Goal: Task Accomplishment & Management: Manage account settings

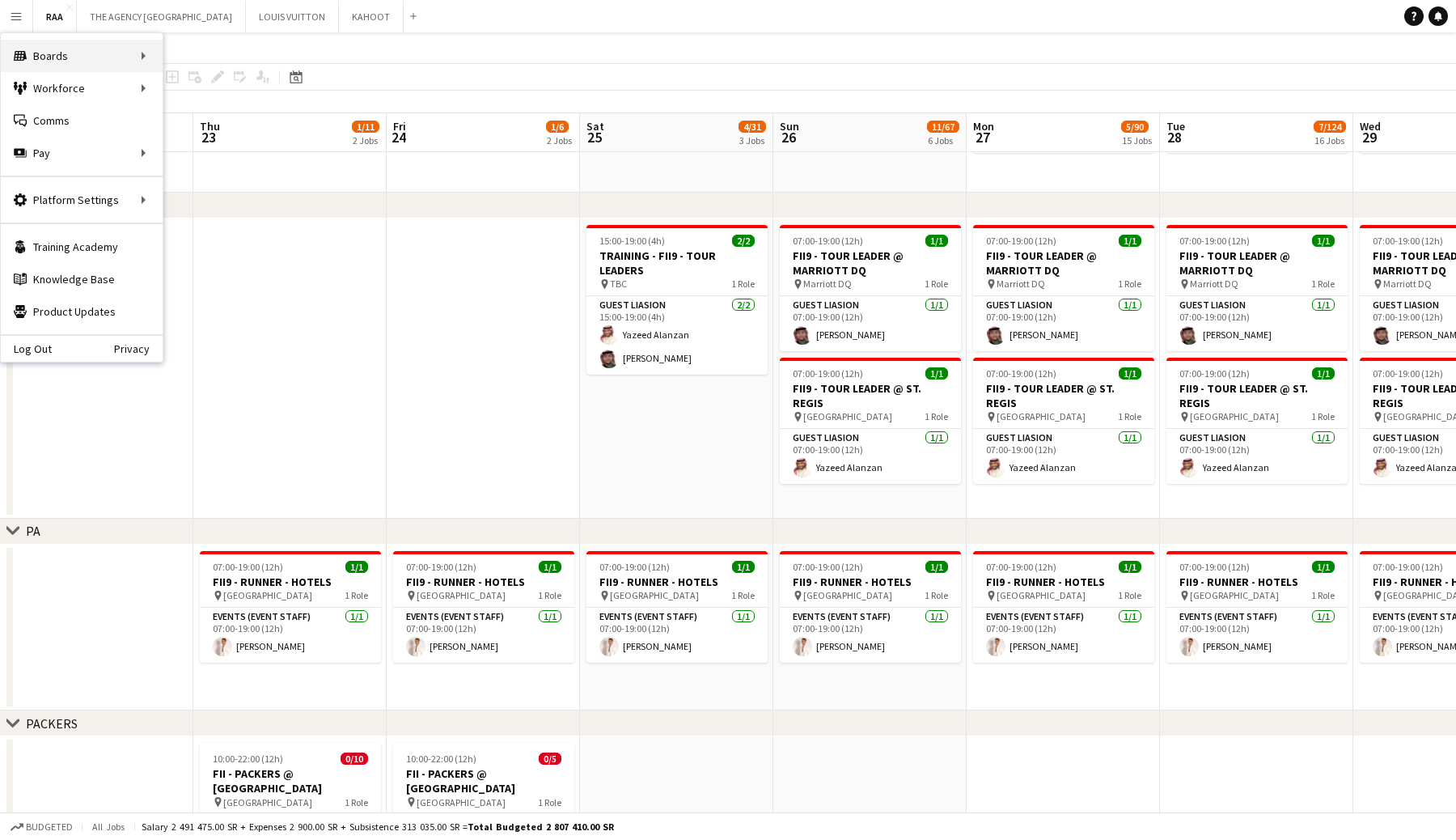
scroll to position [256, 0]
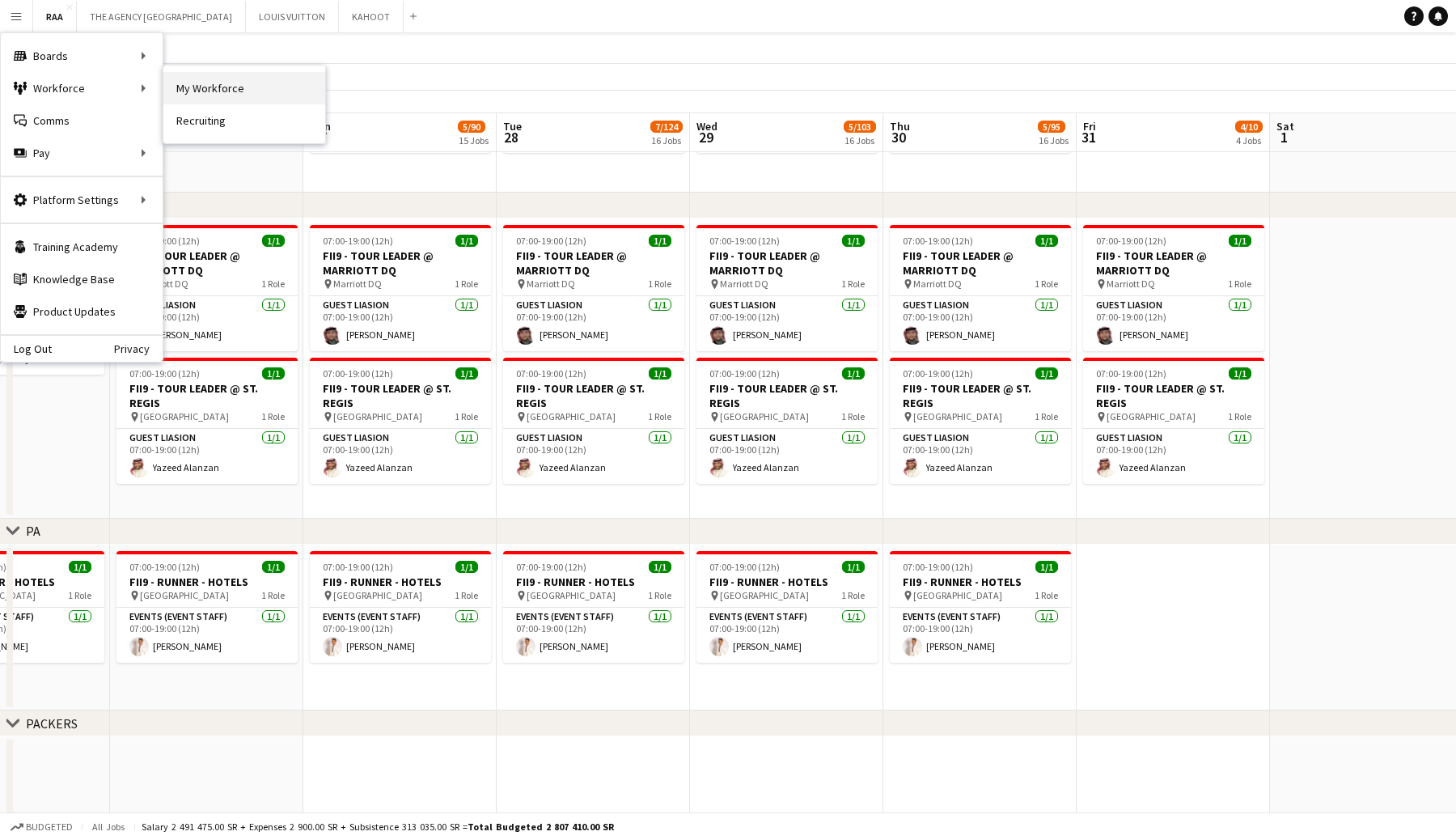
click at [202, 93] on link "My Workforce" at bounding box center [245, 88] width 162 height 32
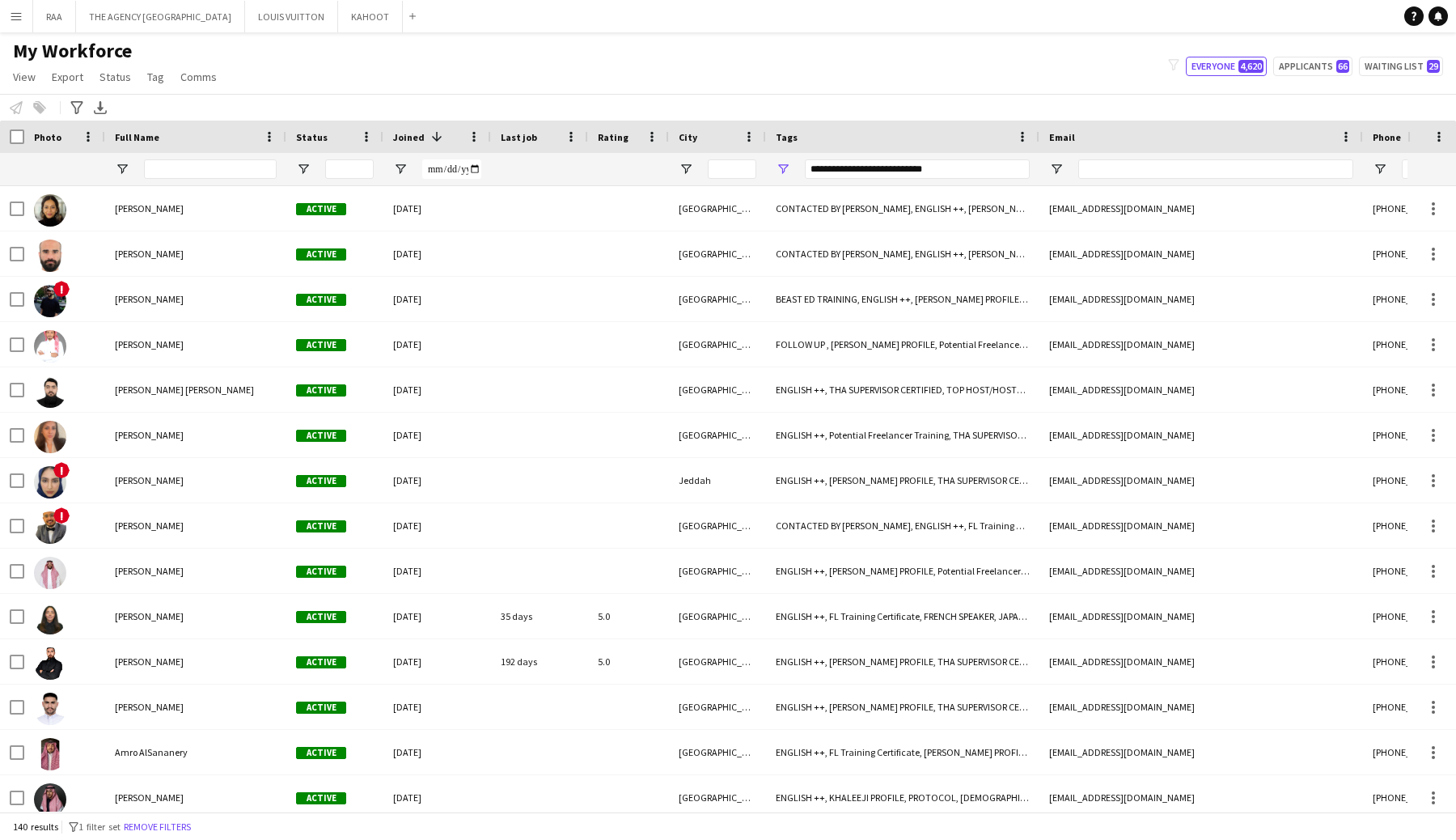
click at [12, 21] on app-icon "Menu" at bounding box center [16, 16] width 13 height 13
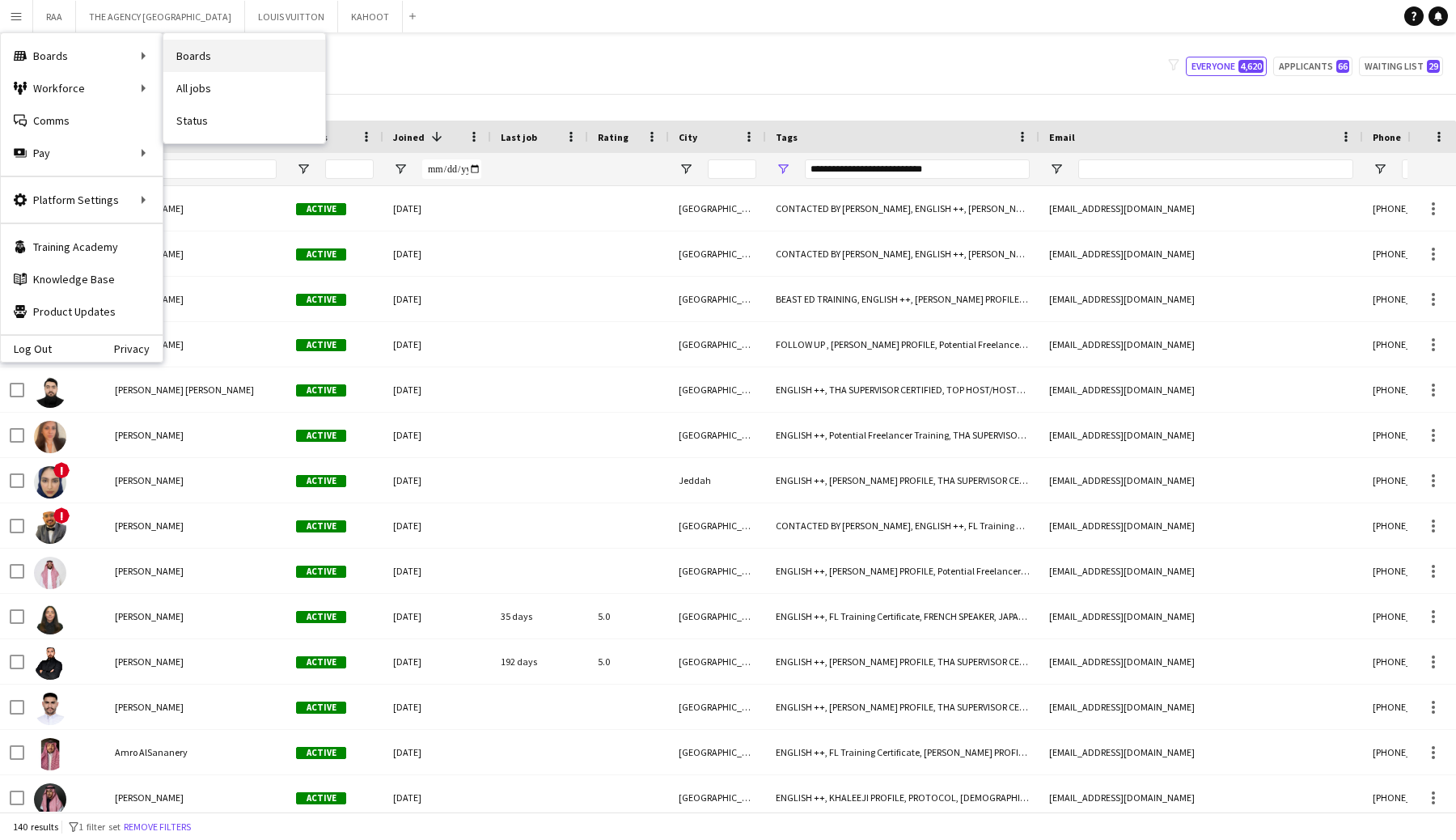
click at [208, 57] on link "Boards" at bounding box center [245, 56] width 162 height 32
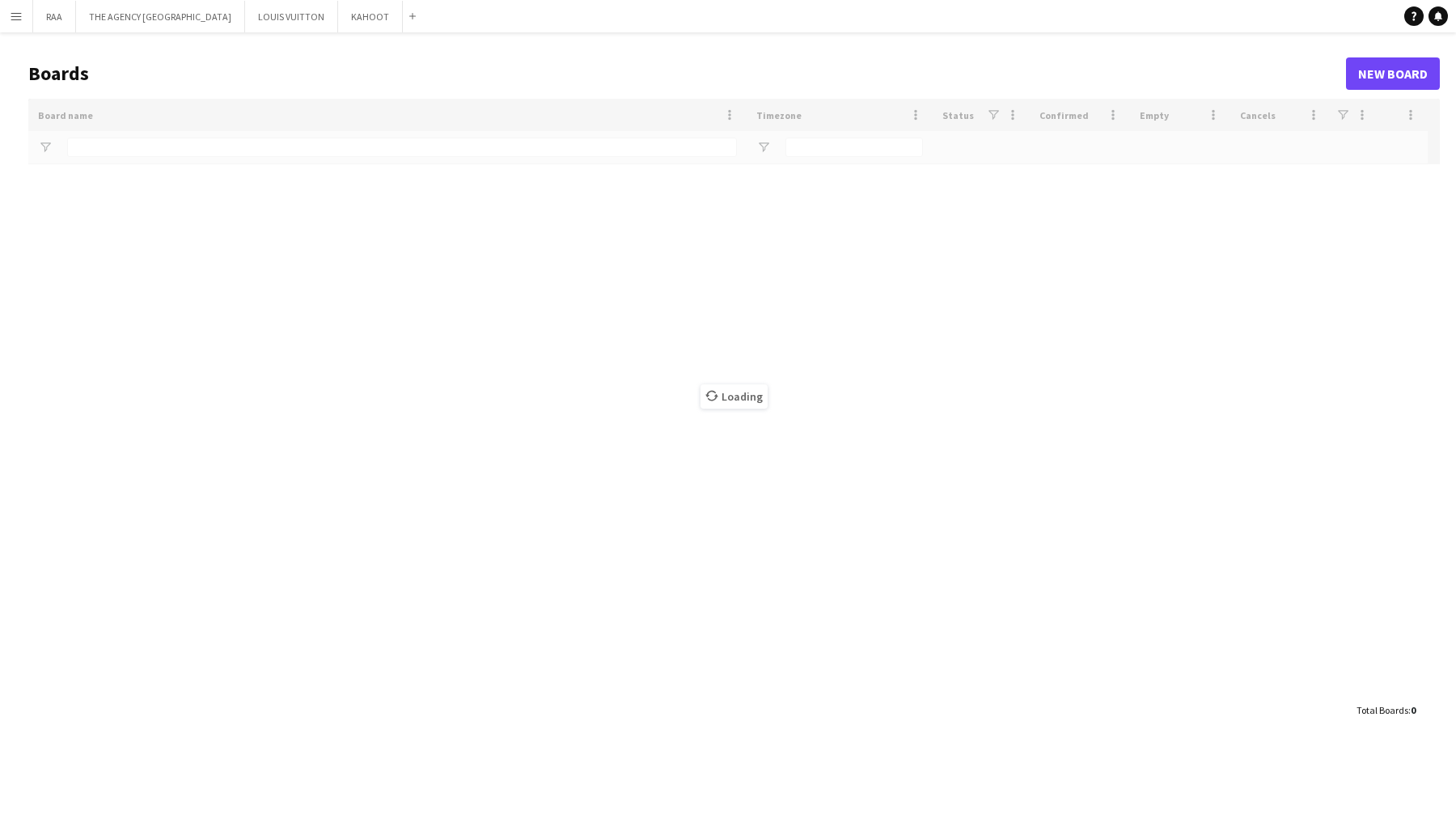
click at [6, 19] on button "Menu" at bounding box center [16, 16] width 32 height 32
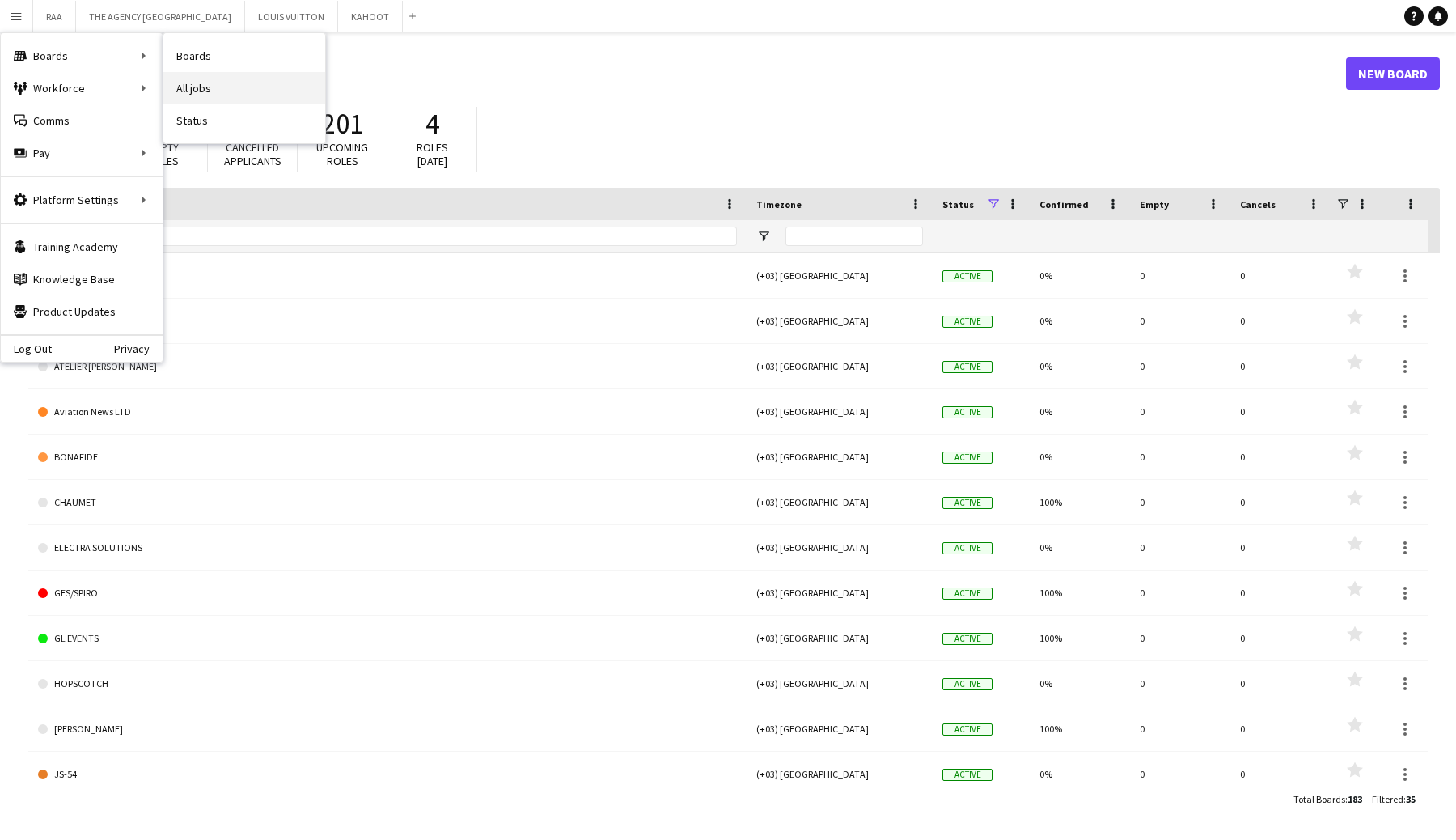
click at [198, 87] on link "All jobs" at bounding box center [245, 88] width 162 height 32
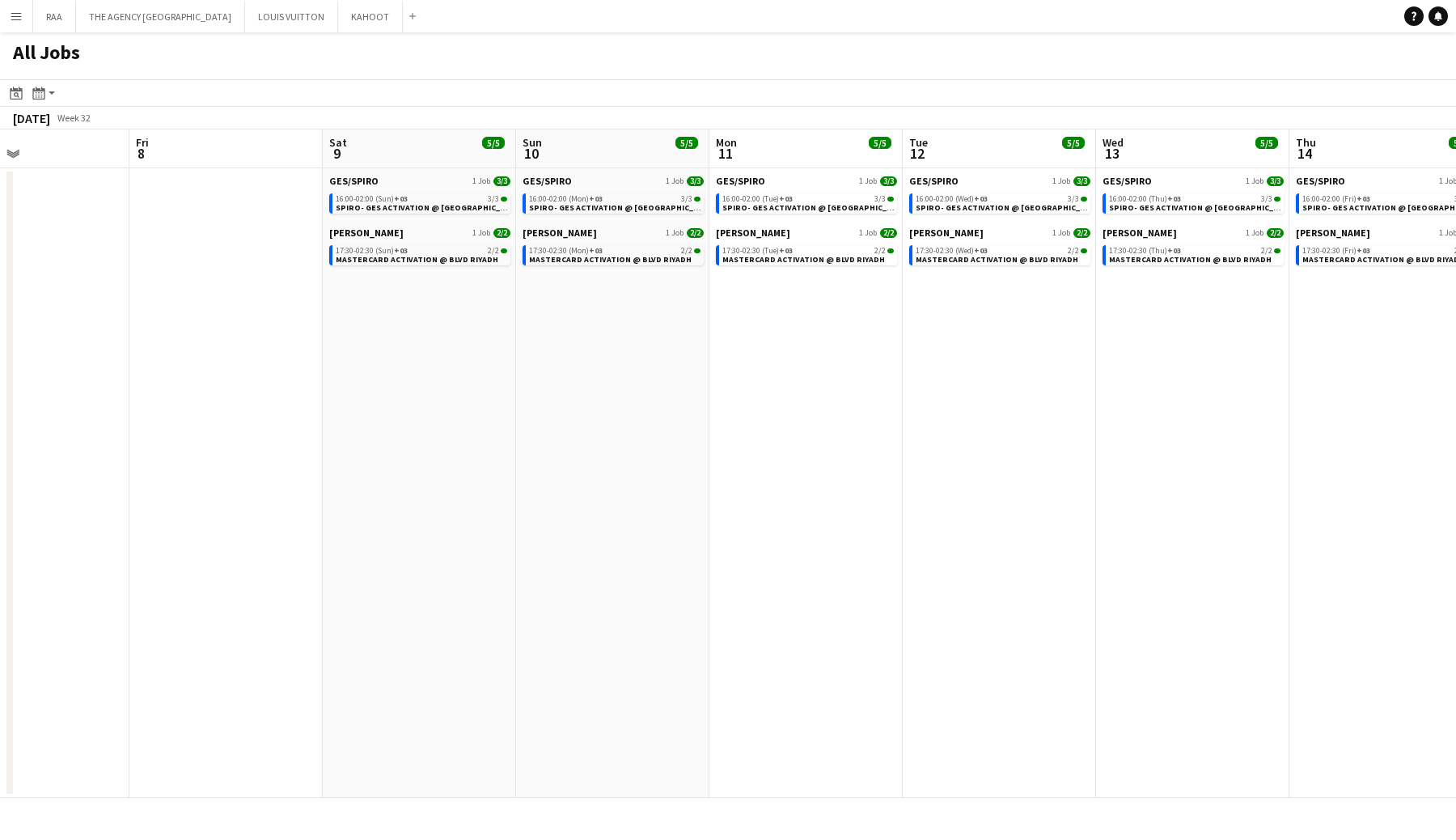
scroll to position [0, 656]
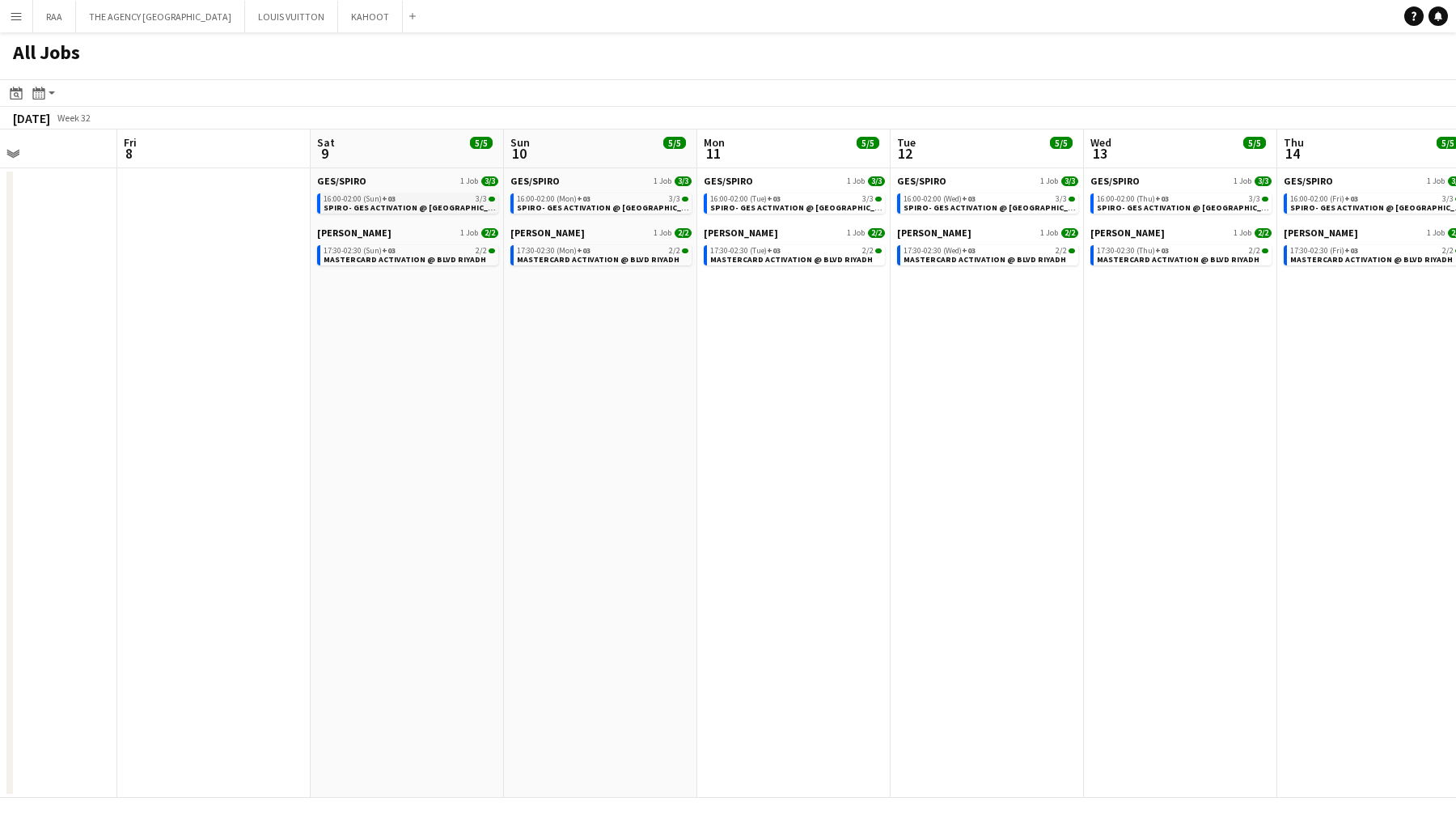
click at [355, 209] on span "SPIRO- GES ACTIVATION @ [GEOGRAPHIC_DATA]" at bounding box center [416, 207] width 187 height 11
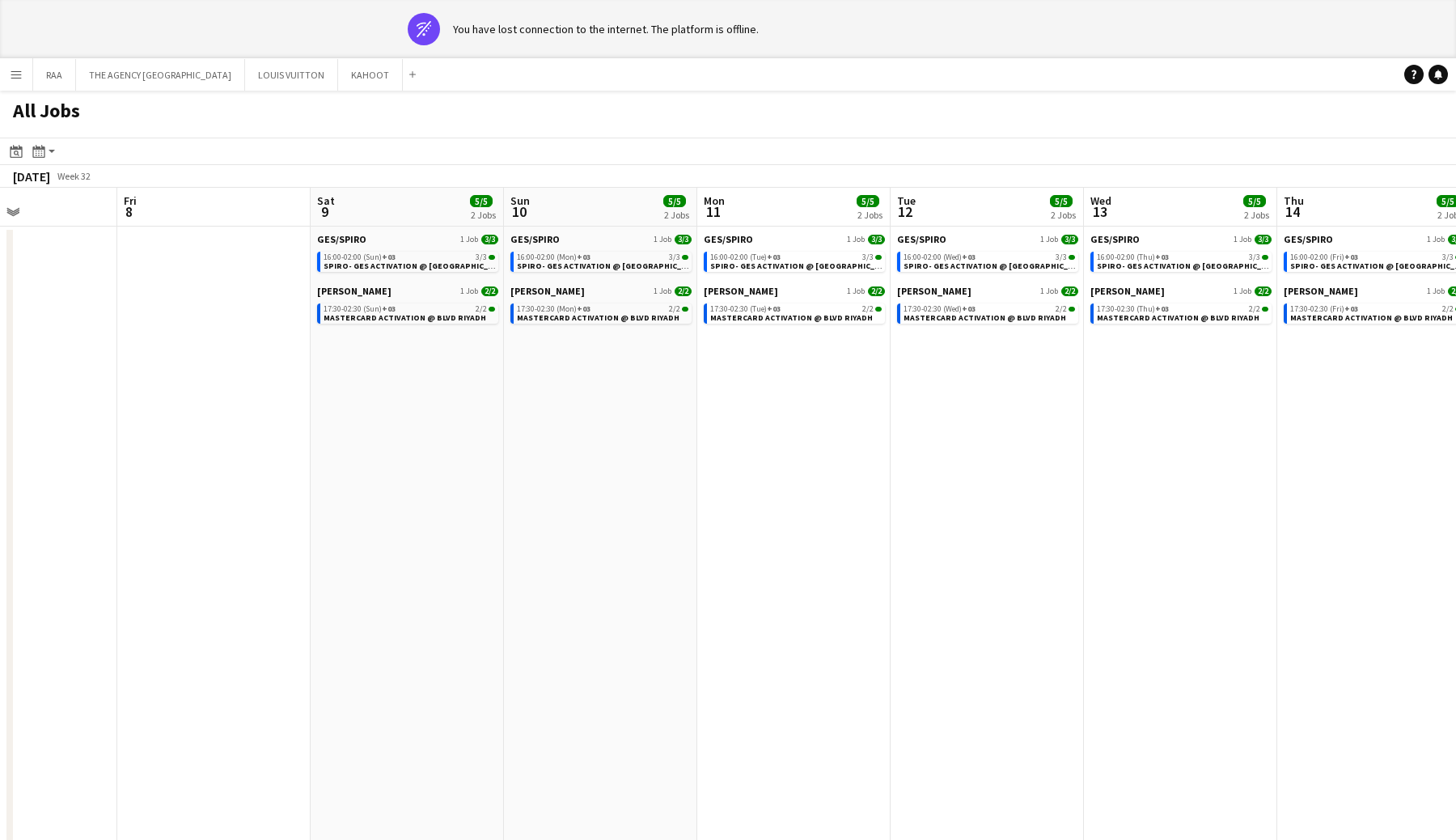
click at [533, 539] on app-date-cell "GES/SPIRO 1 Job [DATE] 16:00-02:00 (Mon) +03 3/3 SPIRO- GES ACTIVATION @ [GEOGR…" at bounding box center [600, 541] width 194 height 629
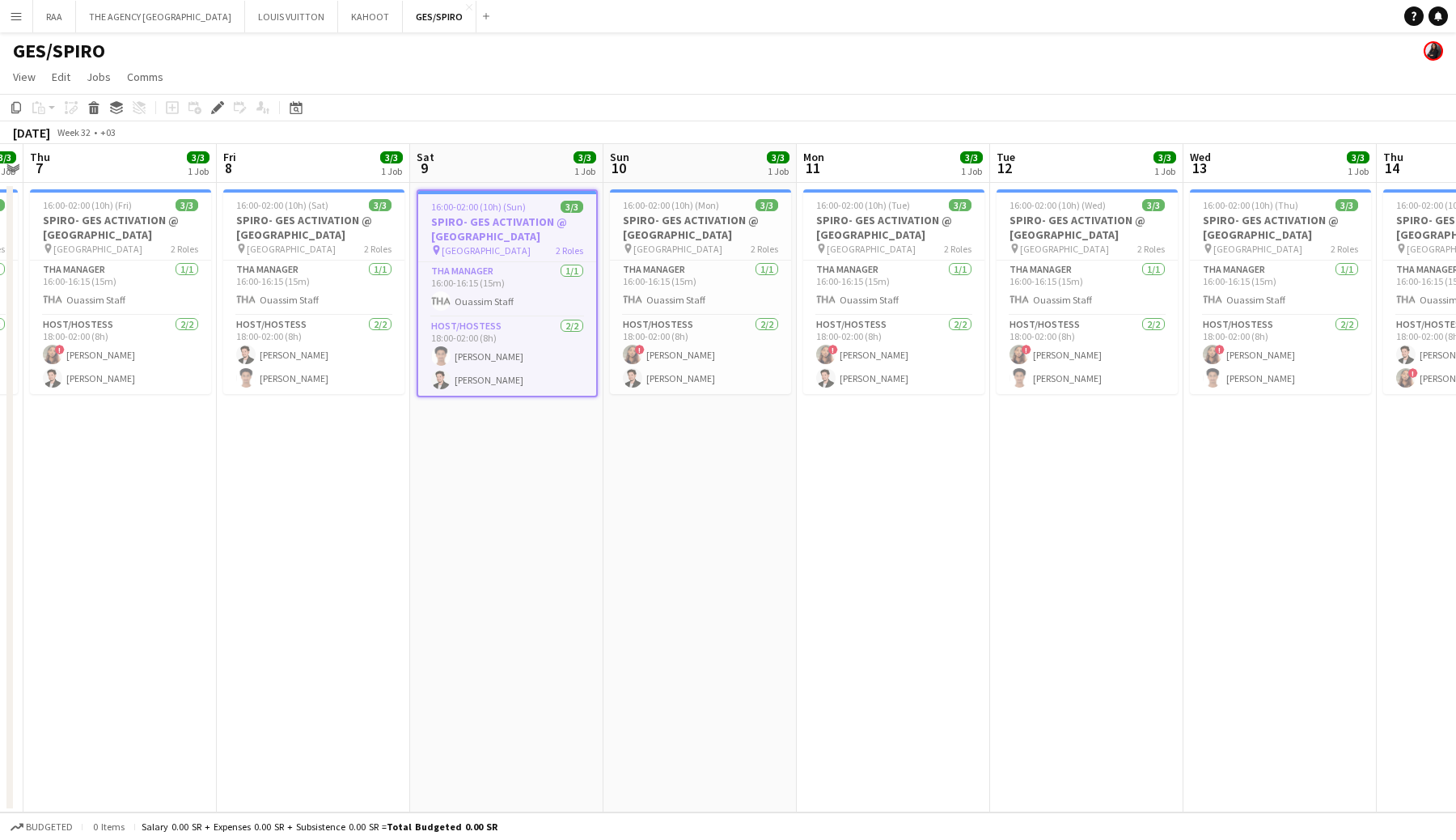
click at [497, 237] on h3 "SPIRO- GES ACTIVATION @ [GEOGRAPHIC_DATA]" at bounding box center [507, 229] width 178 height 29
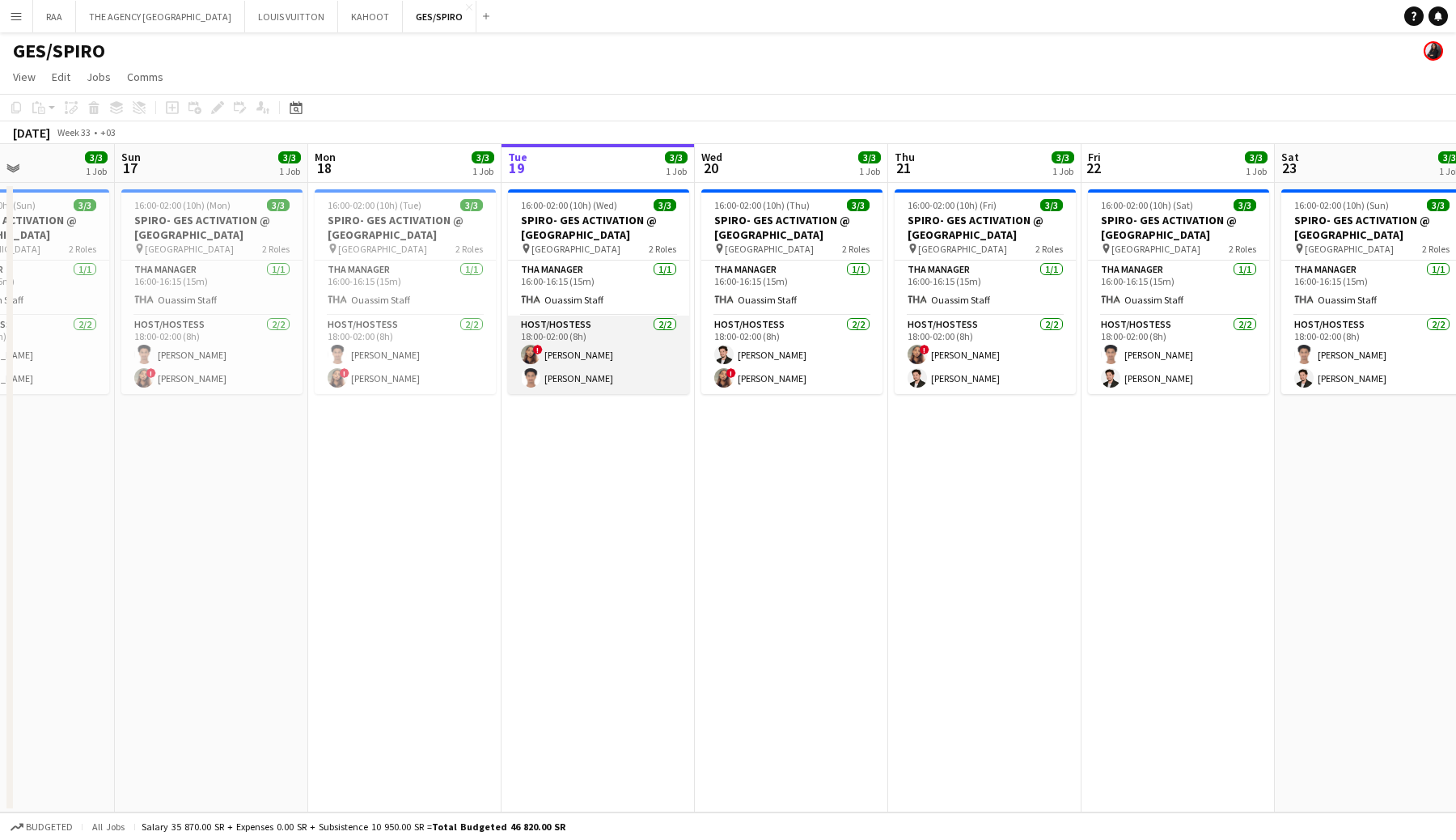
scroll to position [0, 664]
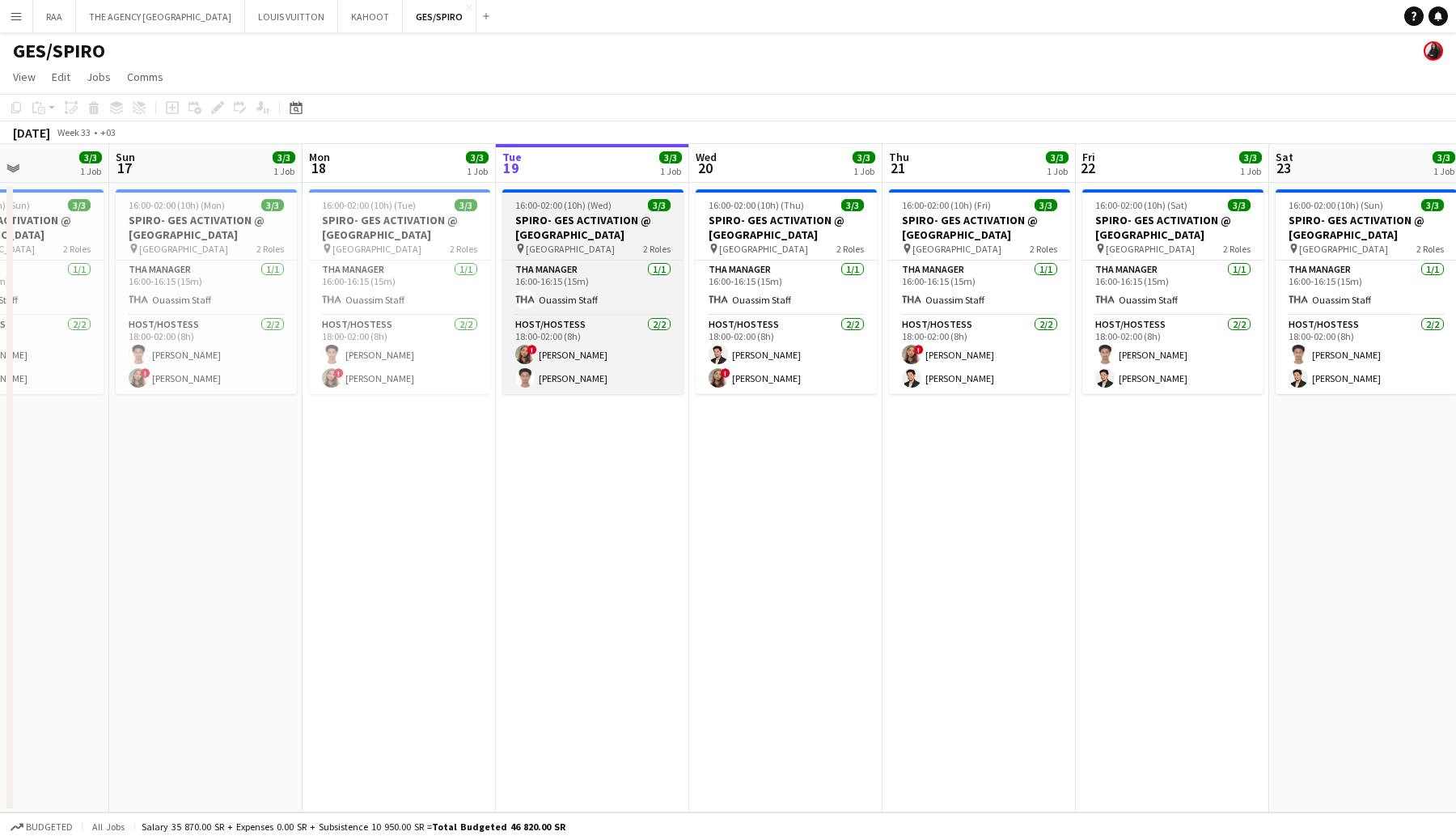
click at [575, 228] on h3 "SPIRO- GES ACTIVATION @ [GEOGRAPHIC_DATA]" at bounding box center [592, 227] width 181 height 29
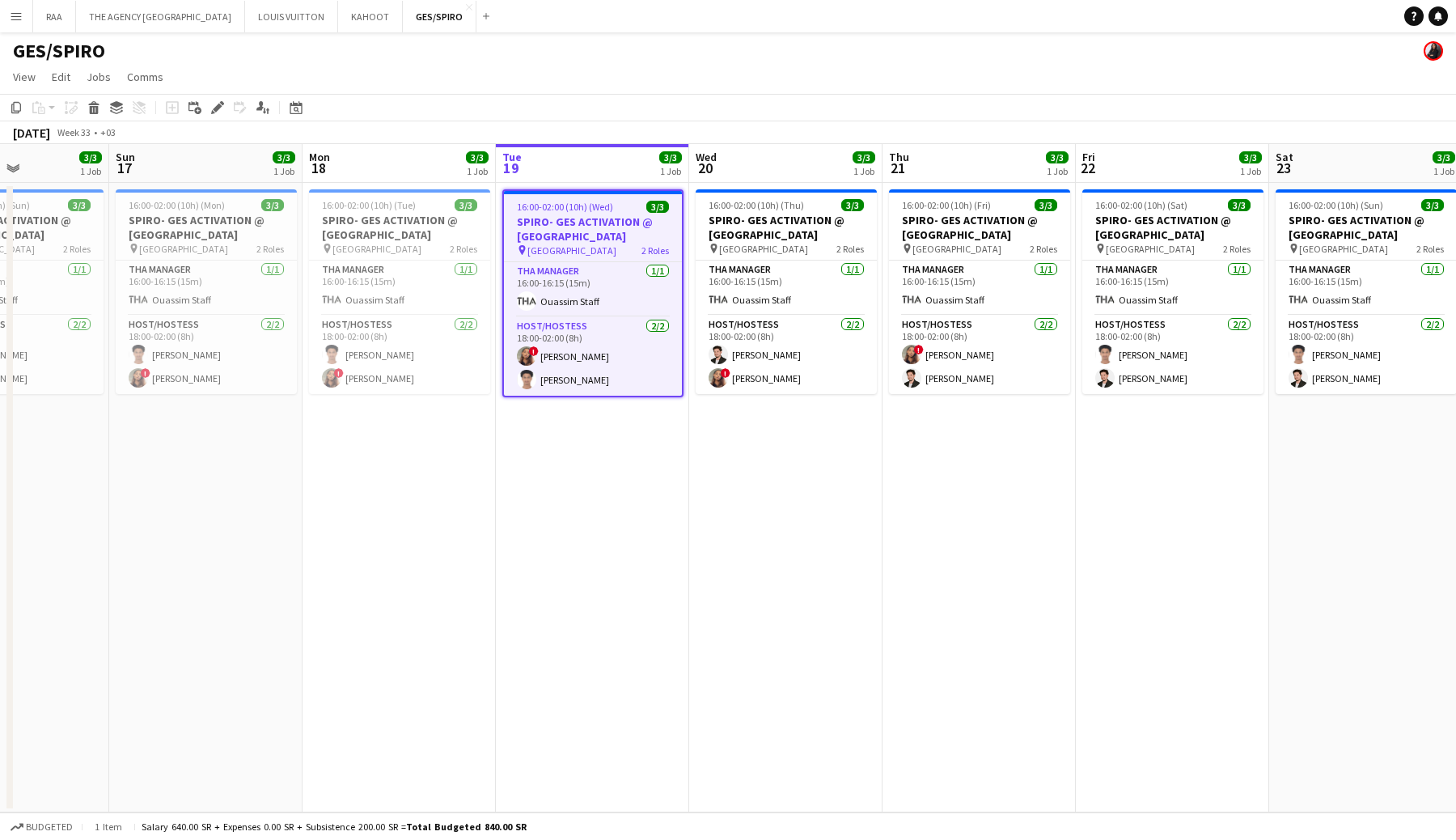
click at [592, 207] on span "16:00-02:00 (10h) (Wed)" at bounding box center [564, 207] width 96 height 12
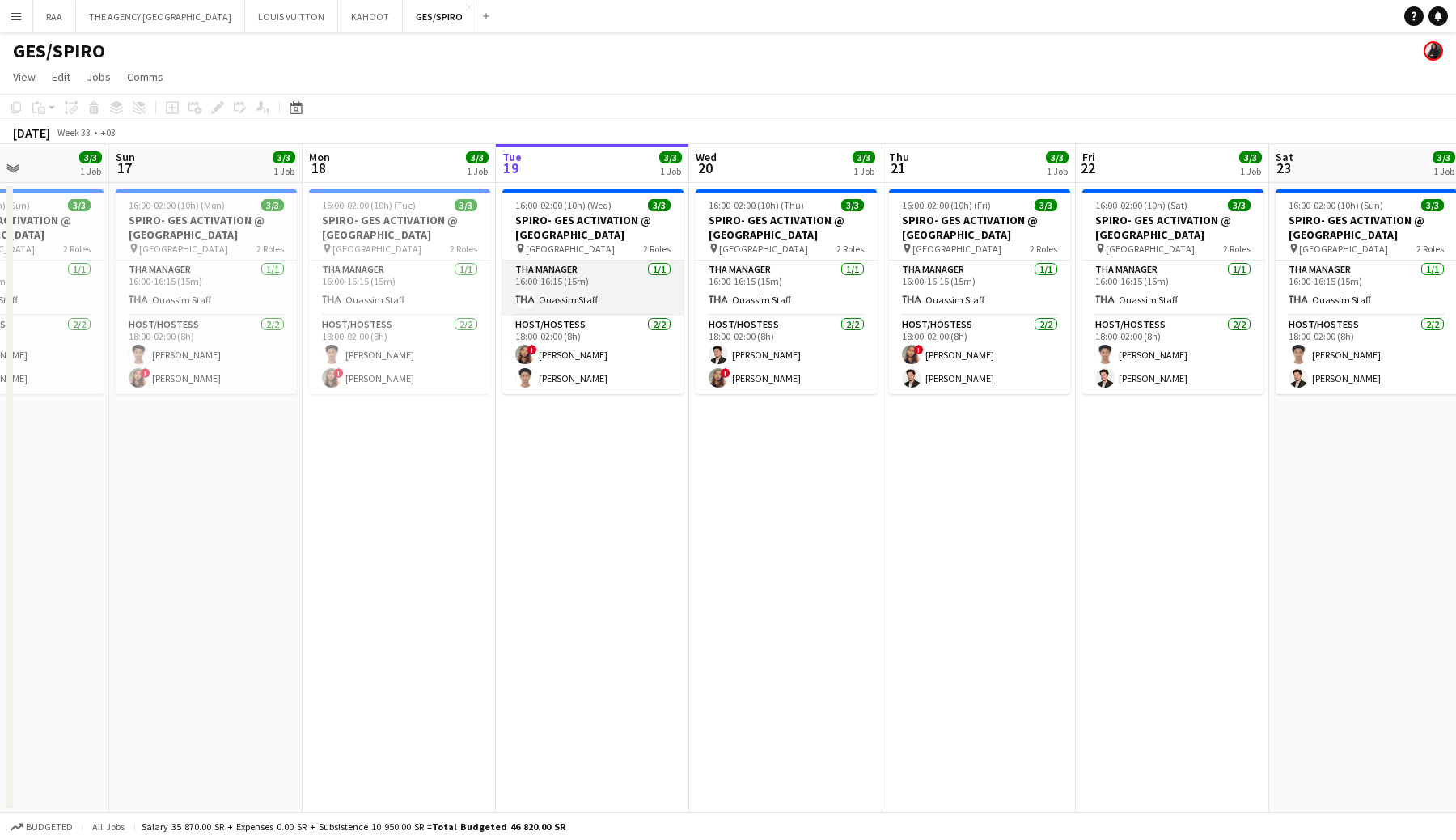
drag, startPoint x: 587, startPoint y: 287, endPoint x: 588, endPoint y: 296, distance: 9.1
click at [587, 287] on app-card-role "THA Manager 1/1 16:00-16:15 (15m) Ouassim Staff" at bounding box center [592, 288] width 181 height 55
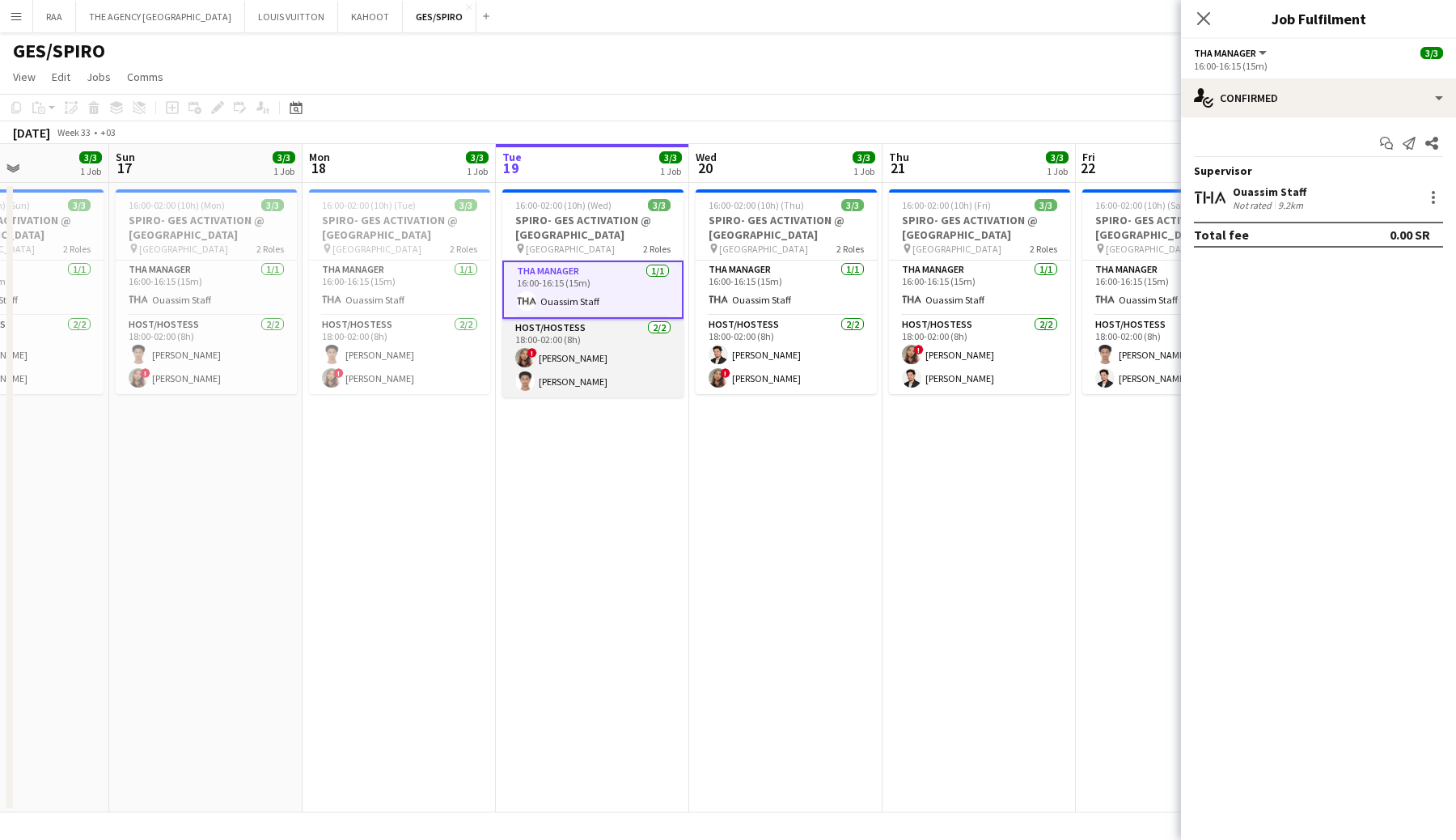
click at [589, 334] on app-card-role "Host/Hostess 2/2 18:00-02:00 (8h) ! Raad Salim Saeed Abdulghani" at bounding box center [592, 358] width 181 height 79
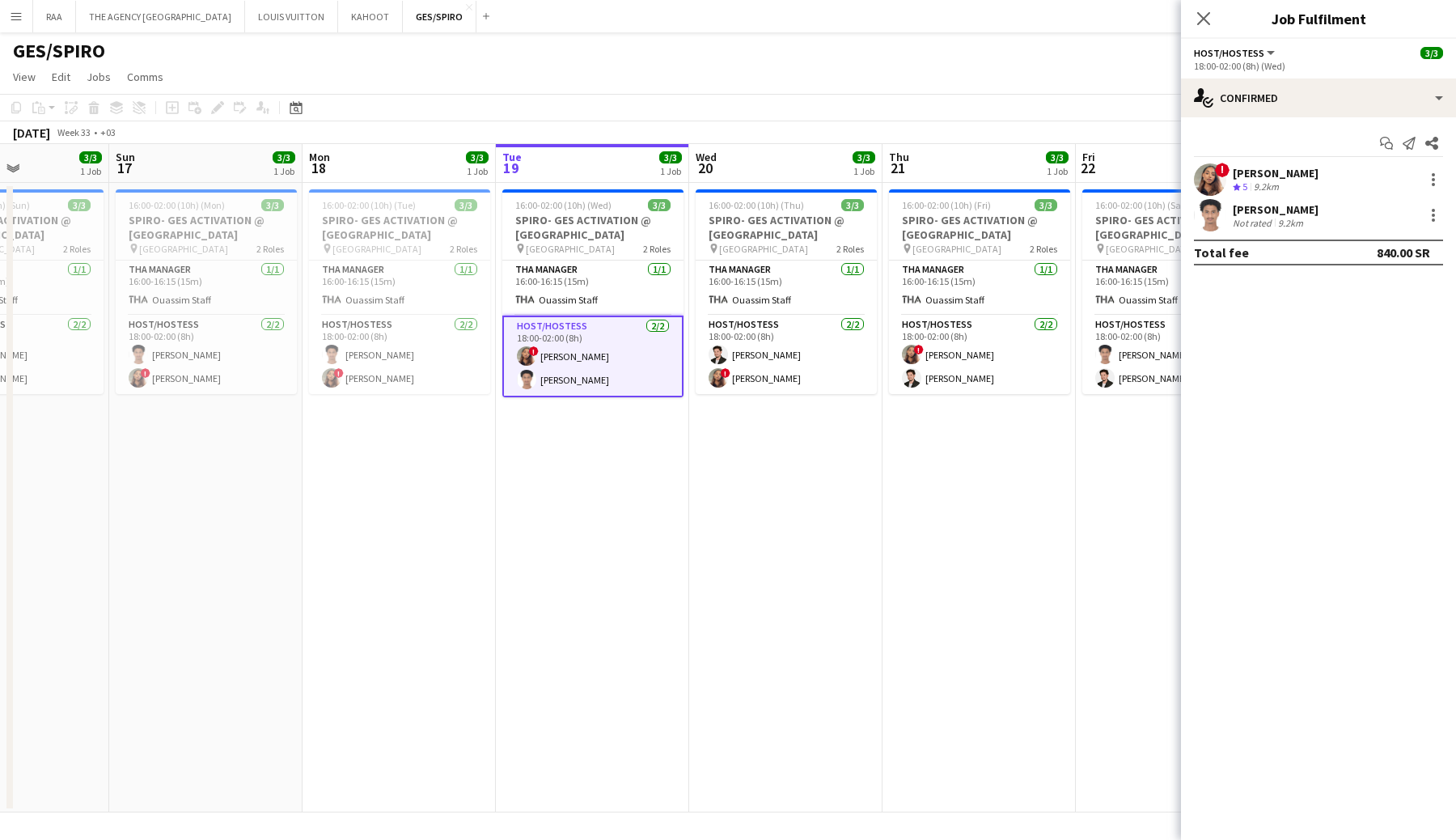
click at [21, 19] on app-icon "Menu" at bounding box center [16, 16] width 13 height 13
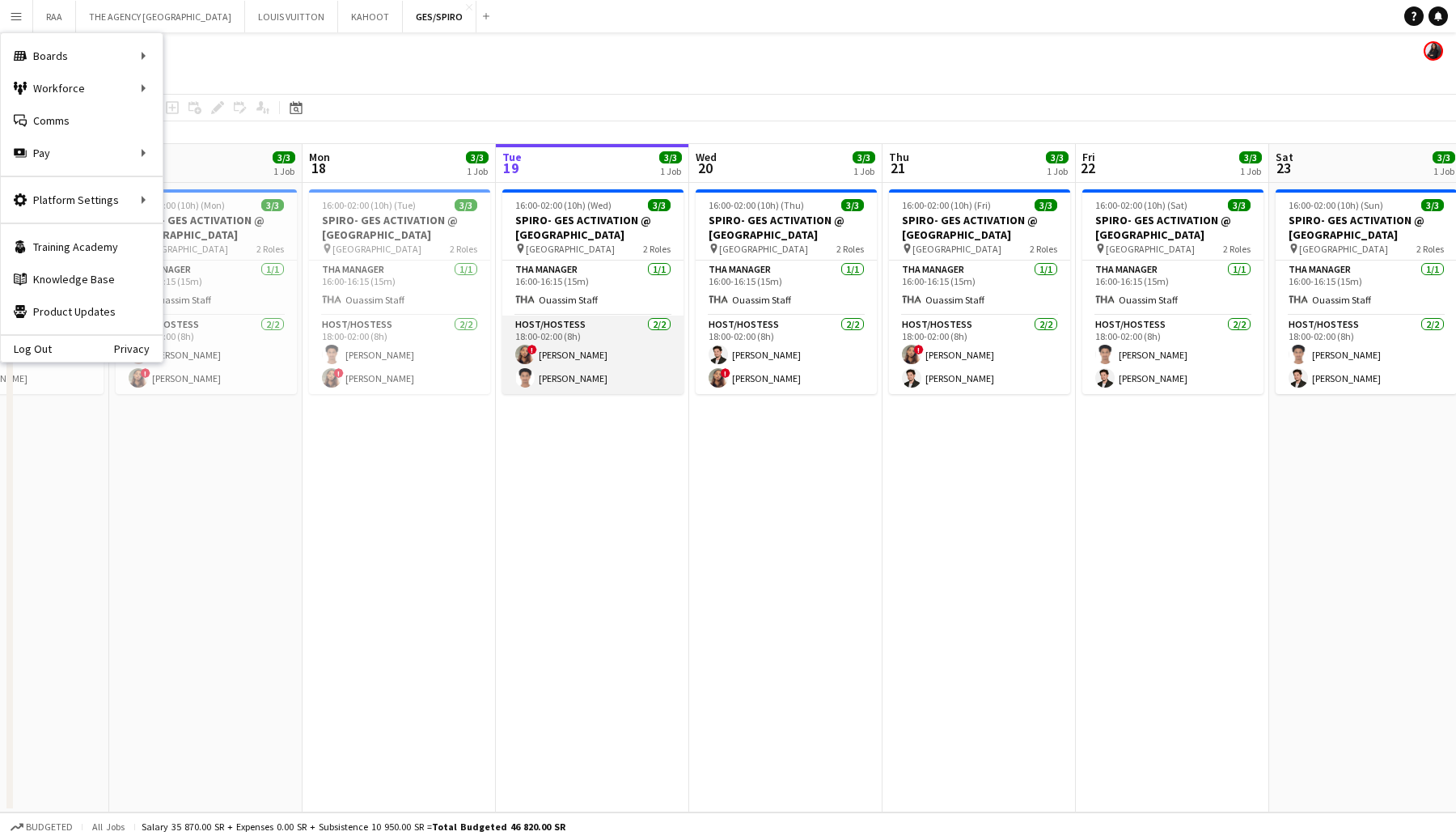
click at [578, 372] on app-card-role "Host/Hostess 2/2 18:00-02:00 (8h) ! Raad Salim Saeed Abdulghani" at bounding box center [592, 355] width 181 height 79
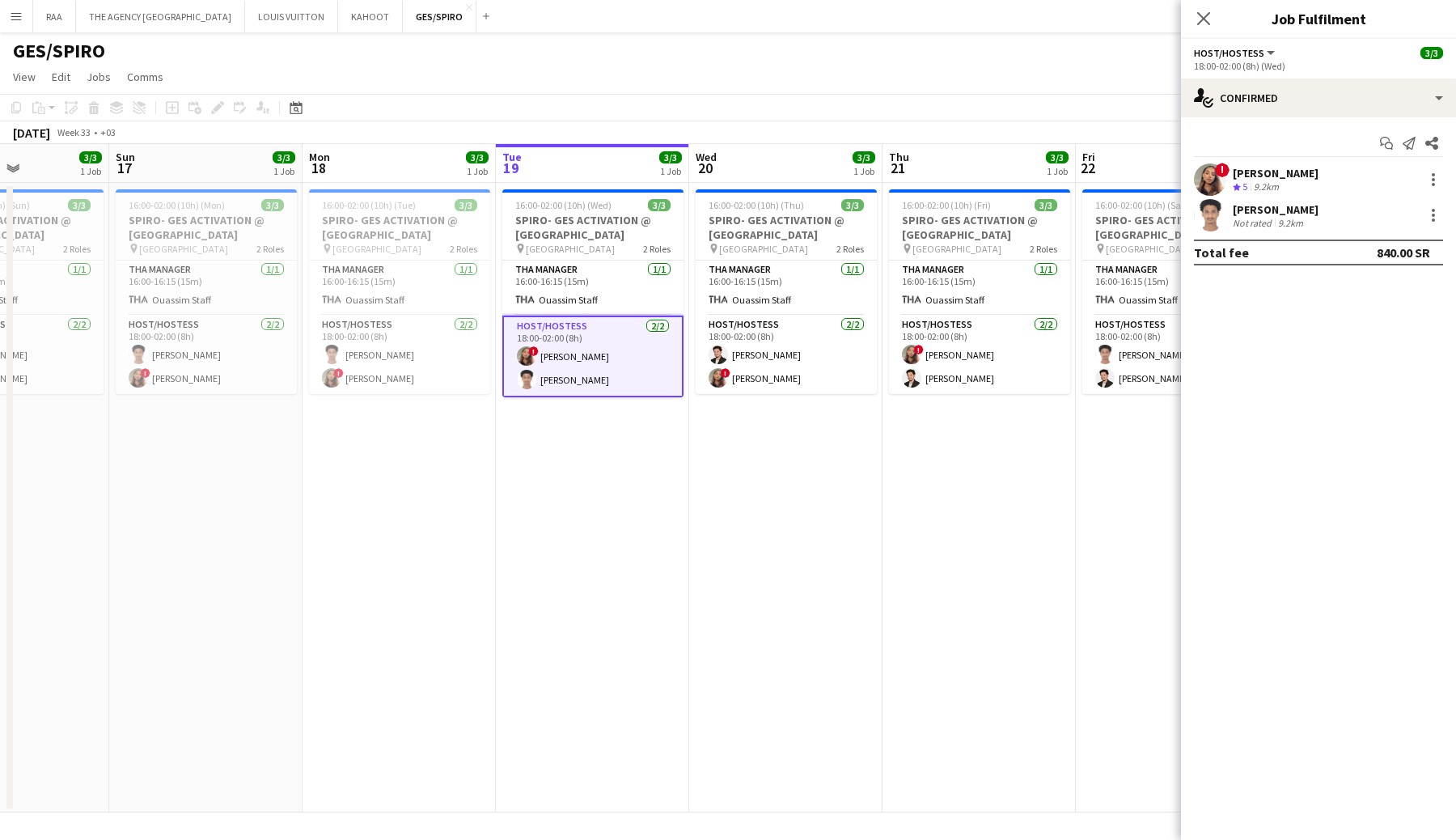
click at [1211, 188] on app-user-avatar at bounding box center [1209, 180] width 32 height 32
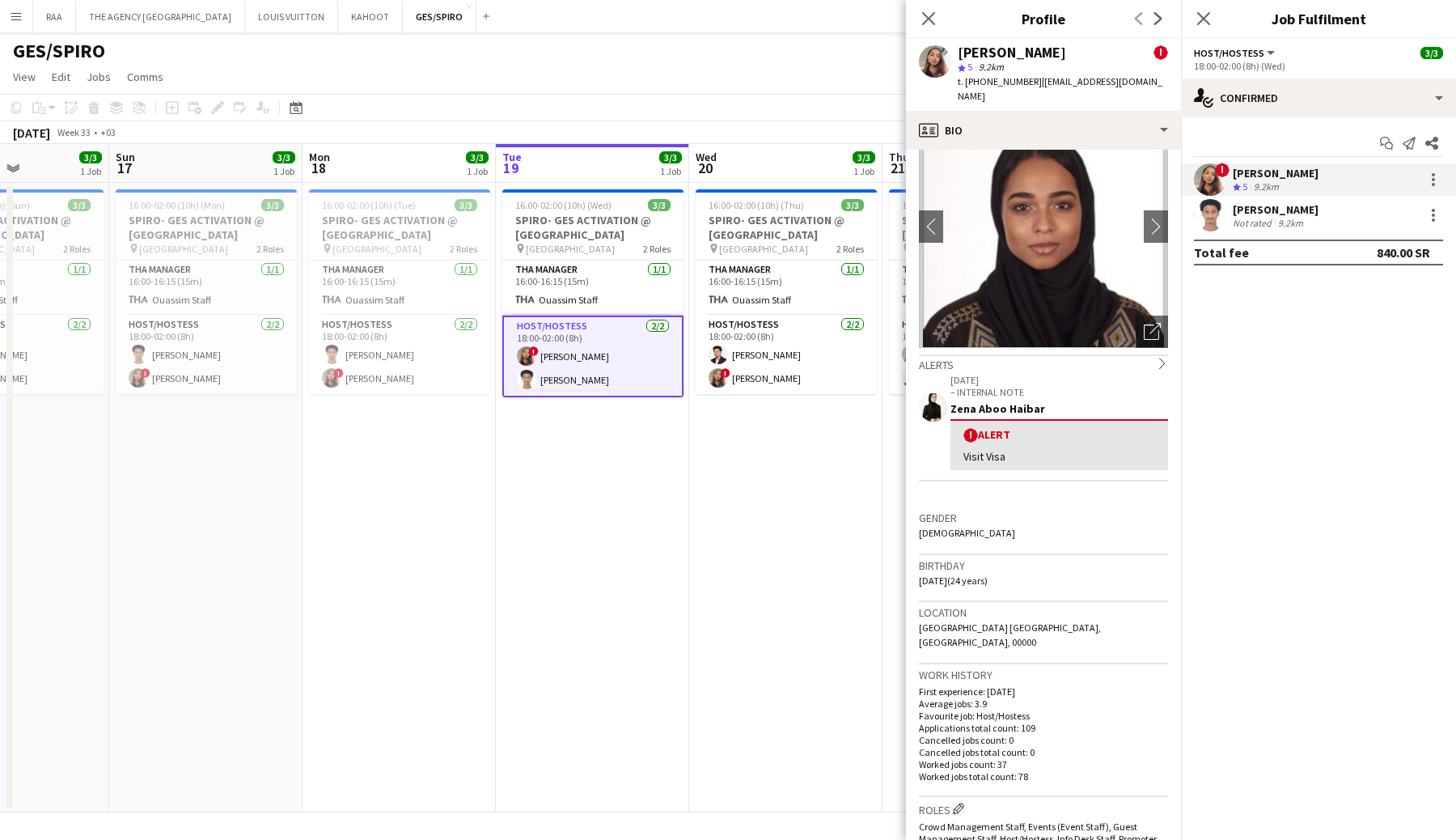
scroll to position [42, 0]
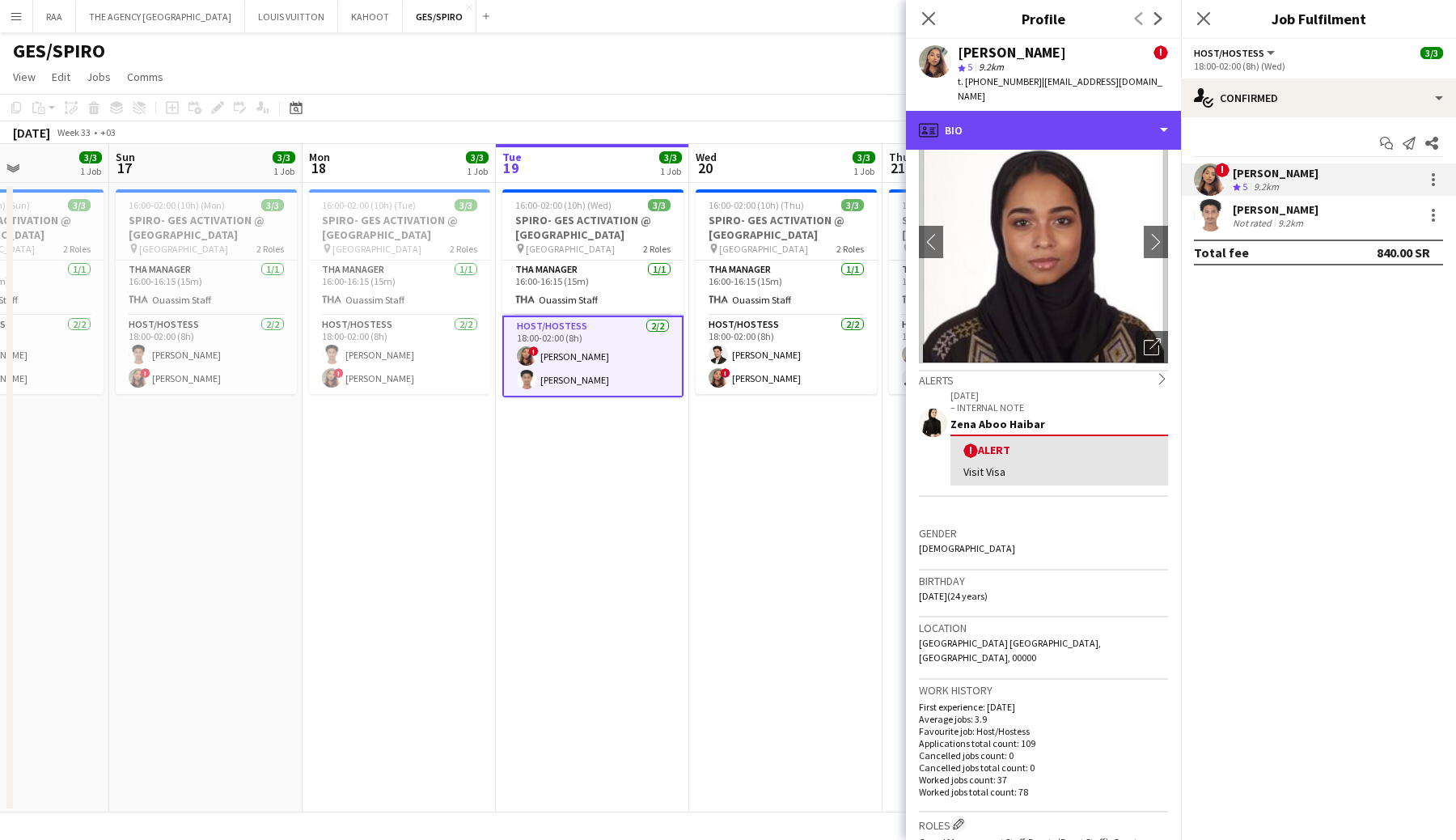
drag, startPoint x: 998, startPoint y: 126, endPoint x: 1002, endPoint y: 138, distance: 12.6
click at [997, 126] on div "profile Bio" at bounding box center [1043, 130] width 275 height 39
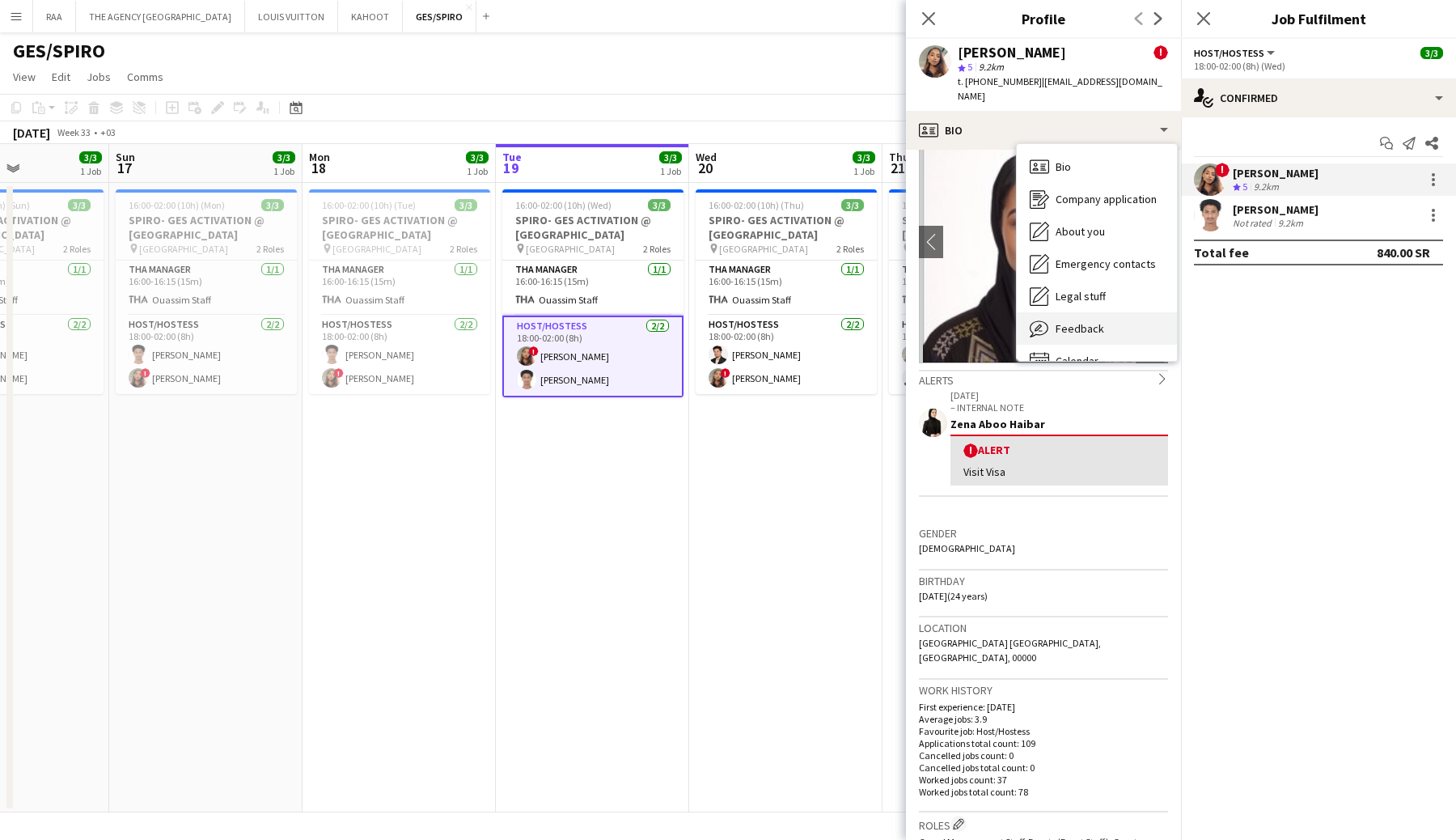
click at [1056, 321] on span "Feedback" at bounding box center [1080, 328] width 49 height 15
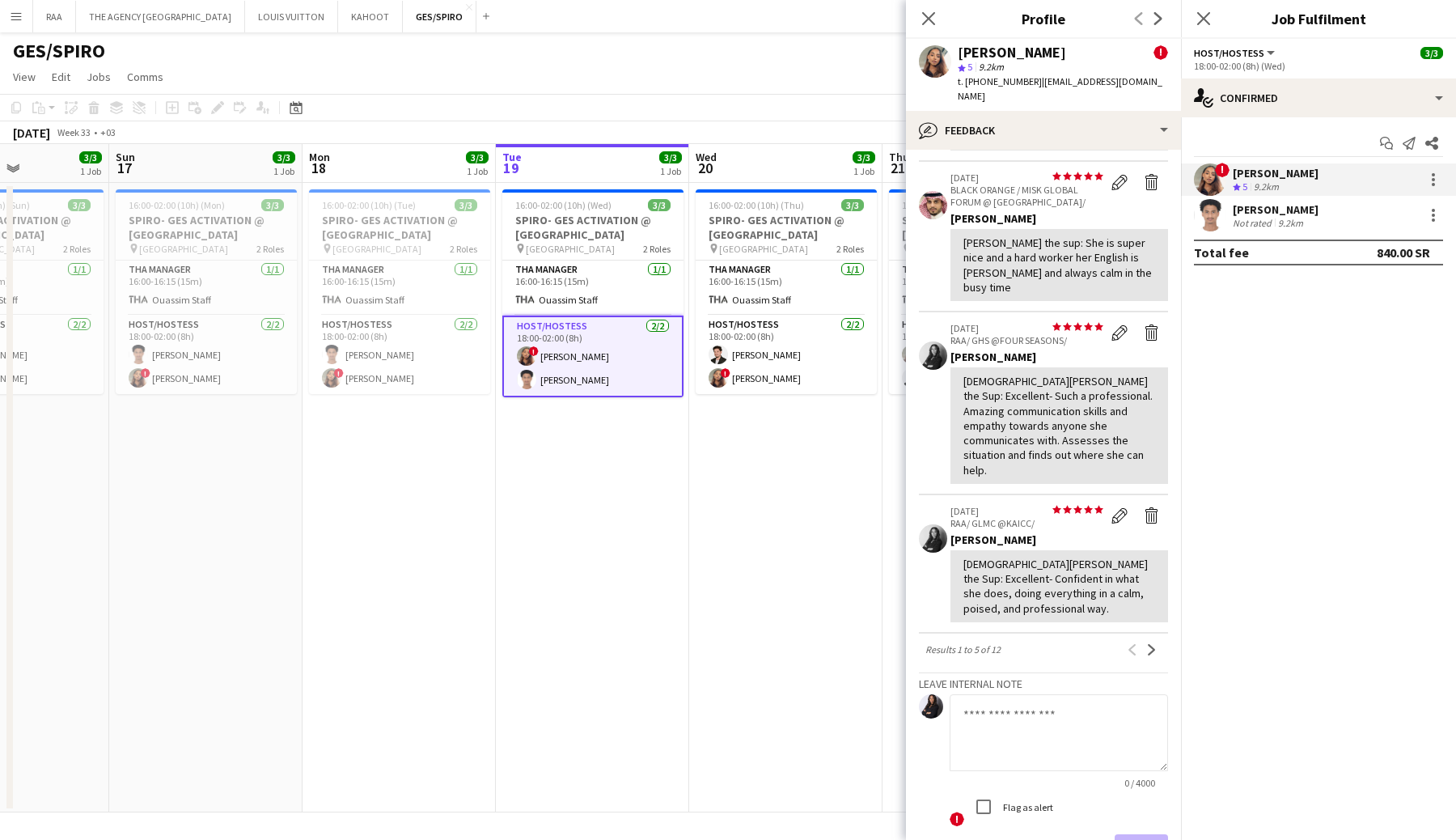
scroll to position [609, 0]
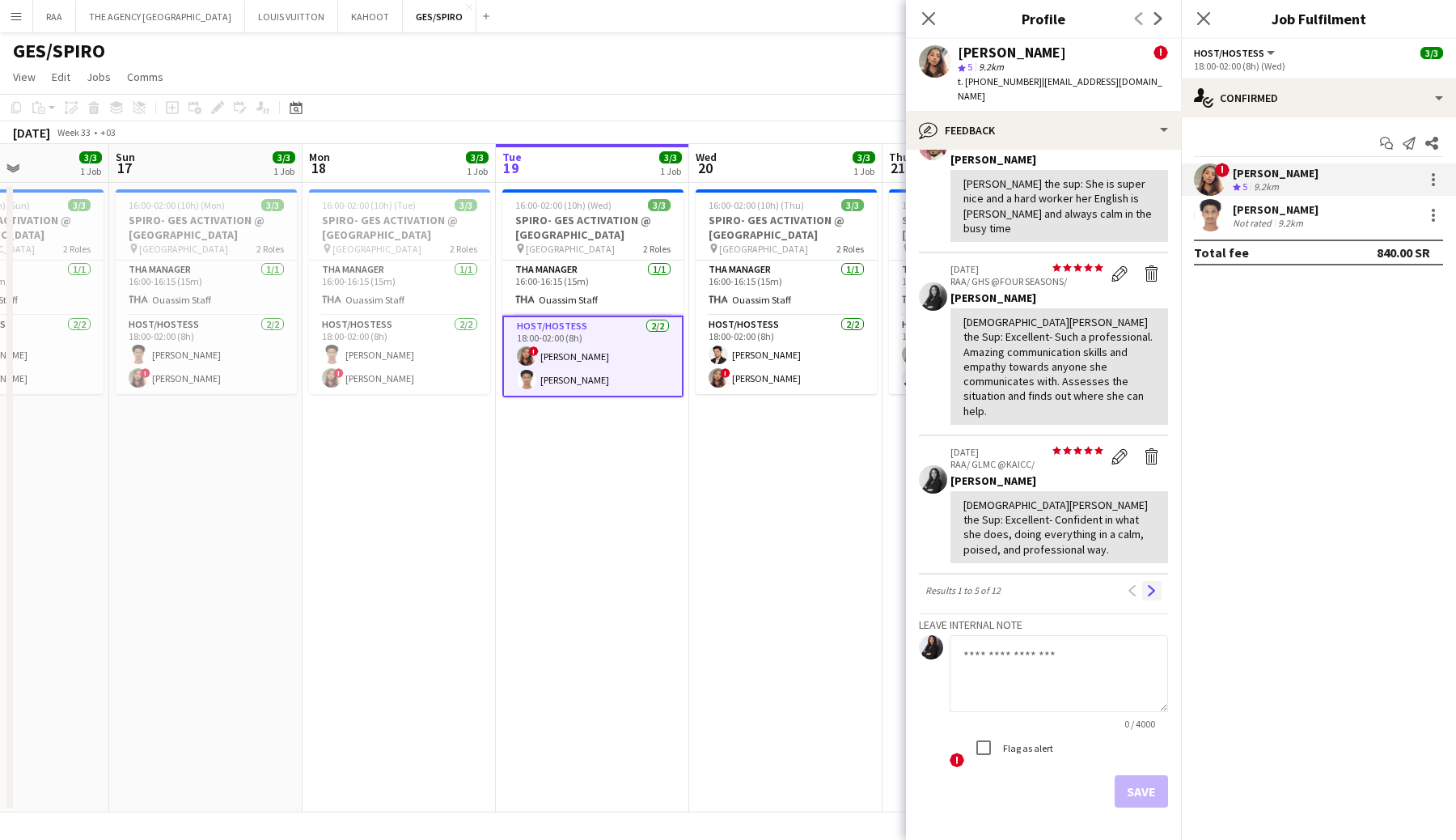
click at [1152, 584] on app-icon "Next" at bounding box center [1150, 589] width 11 height 11
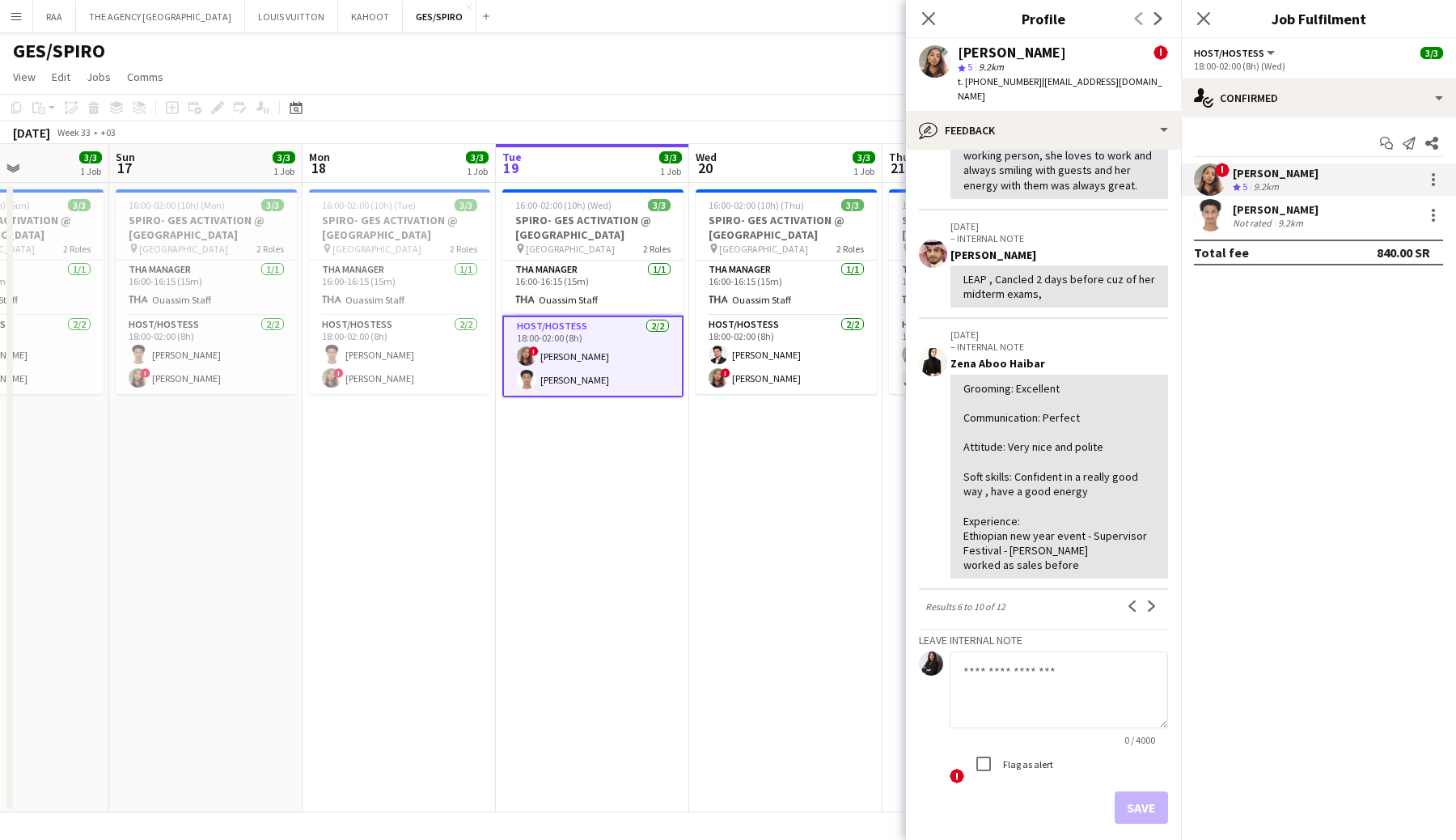
scroll to position [505, 0]
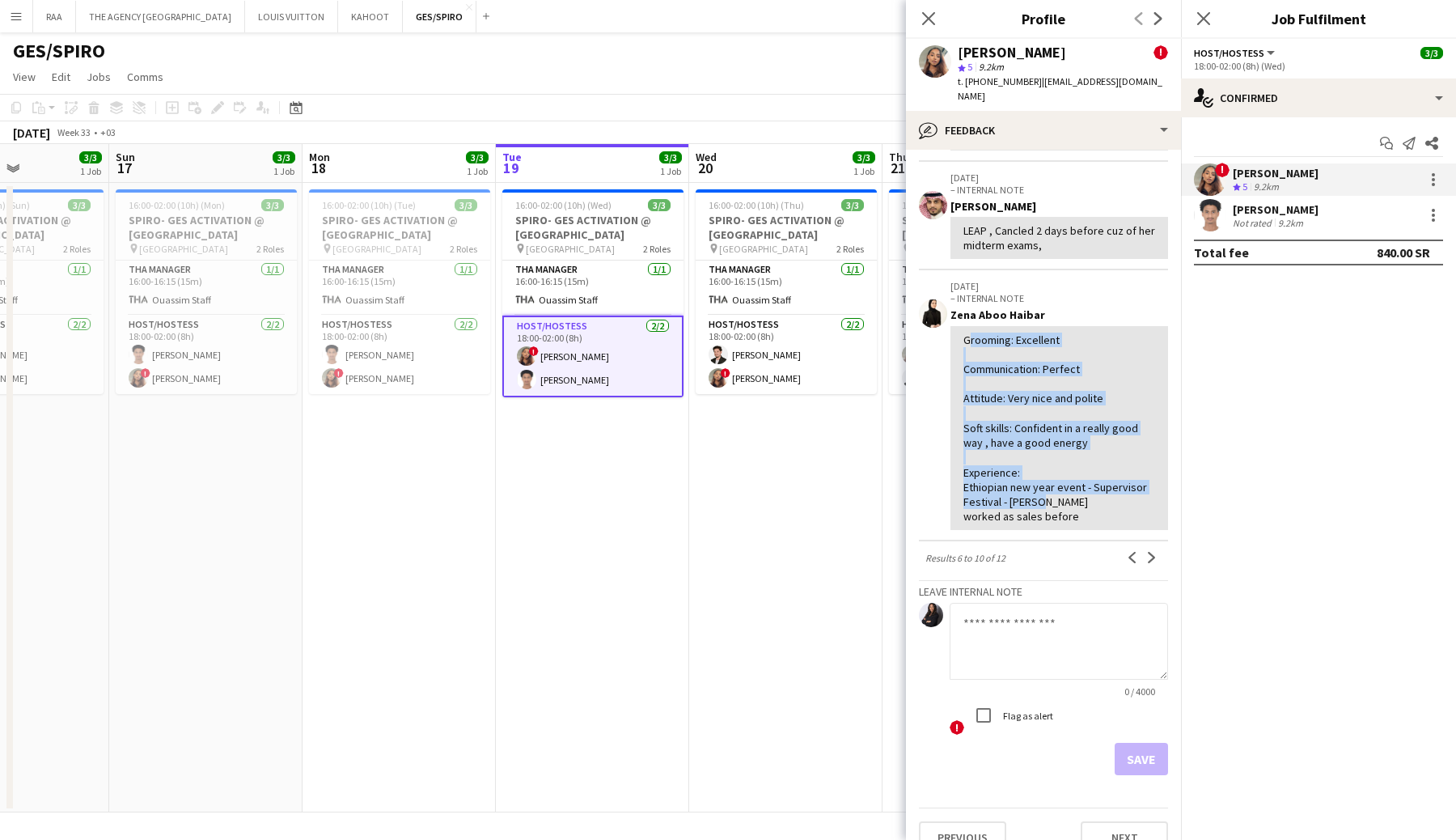
drag, startPoint x: 963, startPoint y: 311, endPoint x: 1078, endPoint y: 478, distance: 202.8
click at [1078, 478] on div "Grooming: Excellent Communication: Perfect Attitude: Very nice and polite Soft …" at bounding box center [1059, 428] width 192 height 192
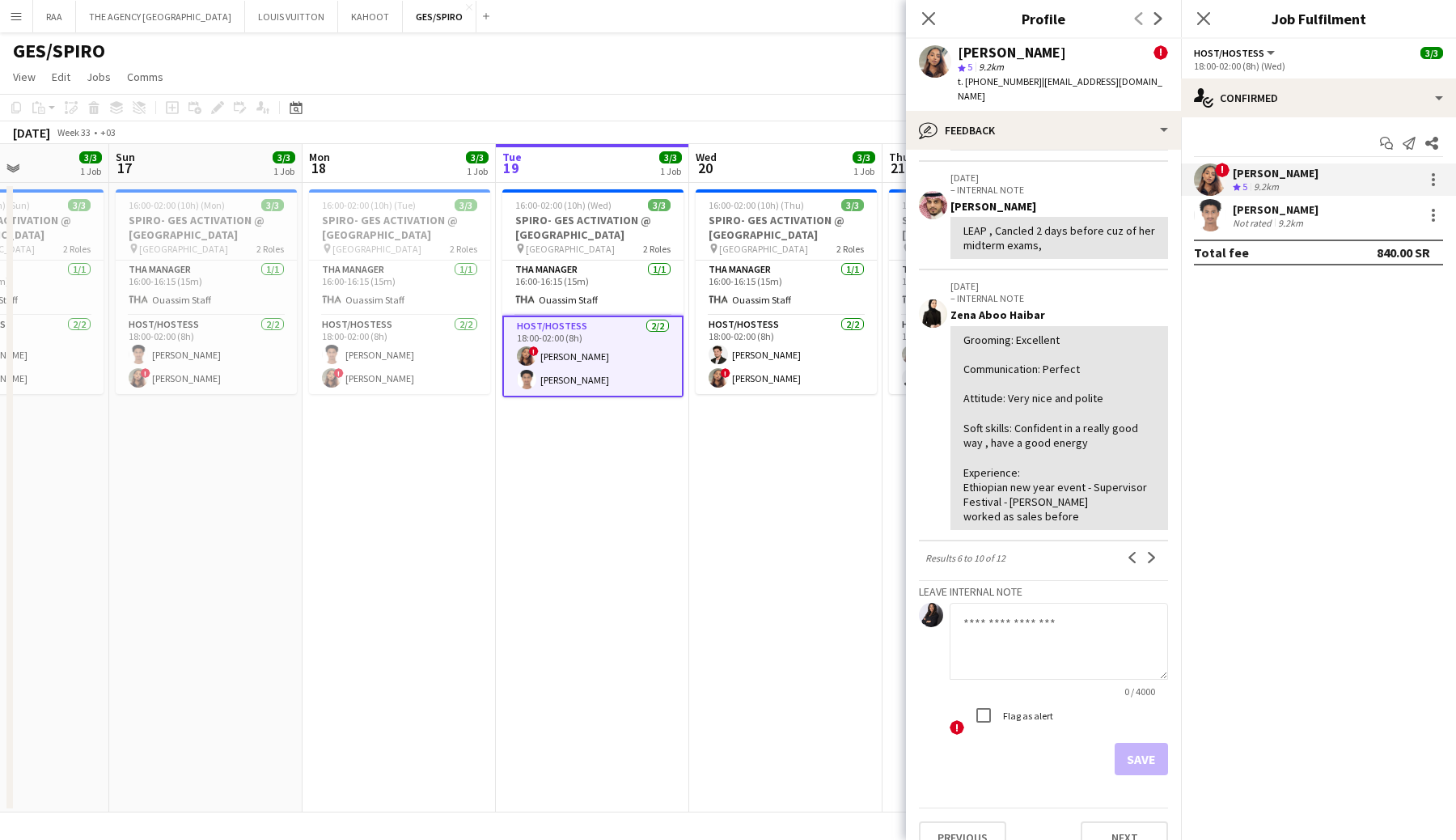
click at [1077, 479] on div "Grooming: Excellent Communication: Perfect Attitude: Very nice and polite Soft …" at bounding box center [1059, 428] width 192 height 192
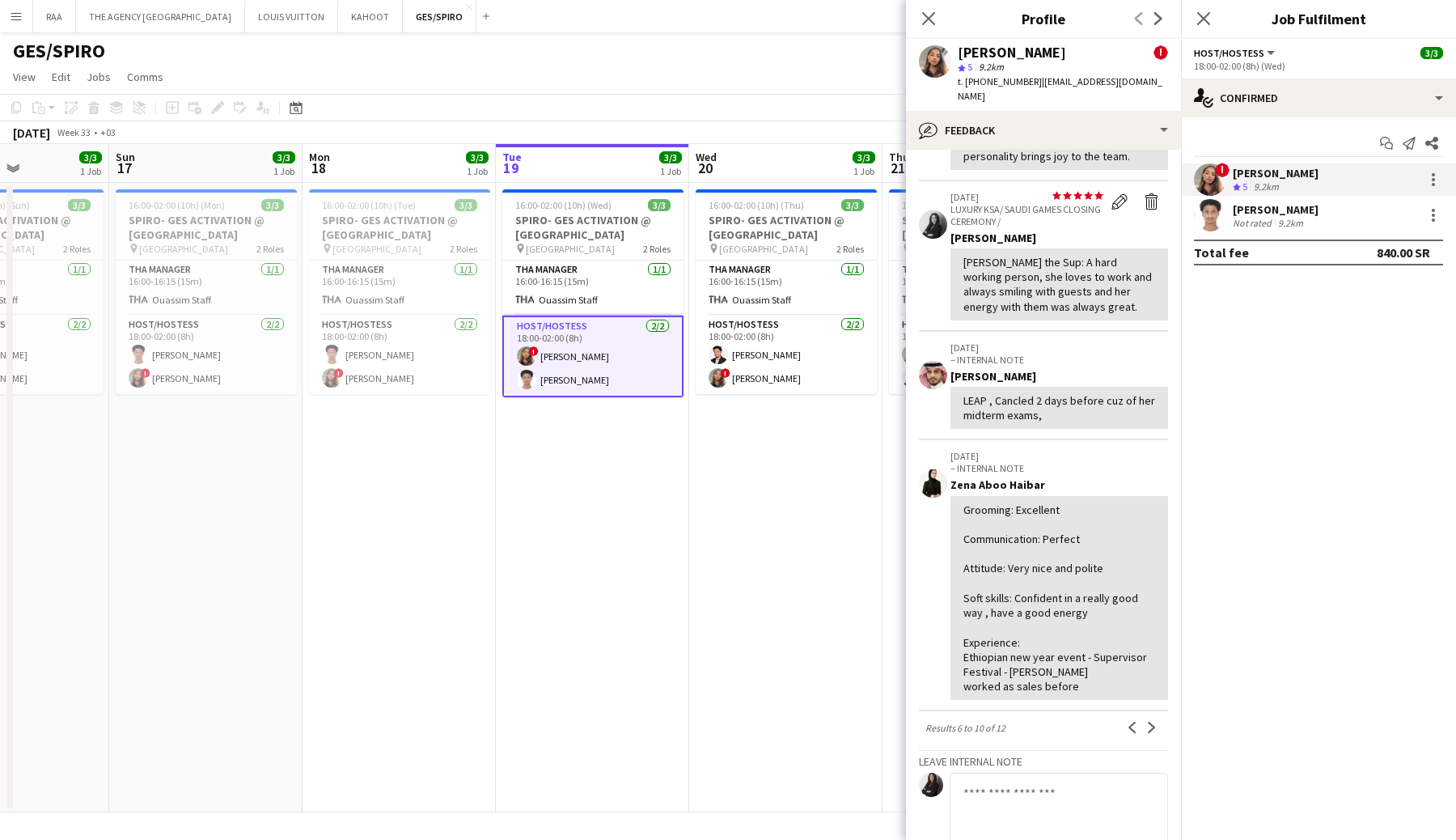
scroll to position [335, 0]
drag, startPoint x: 973, startPoint y: 66, endPoint x: 1011, endPoint y: 87, distance: 43.4
click at [956, 68] on div "Raad Salim ! star 5 9.2km t. +966594911646 | raadisthename@gmail.com" at bounding box center [1043, 75] width 275 height 72
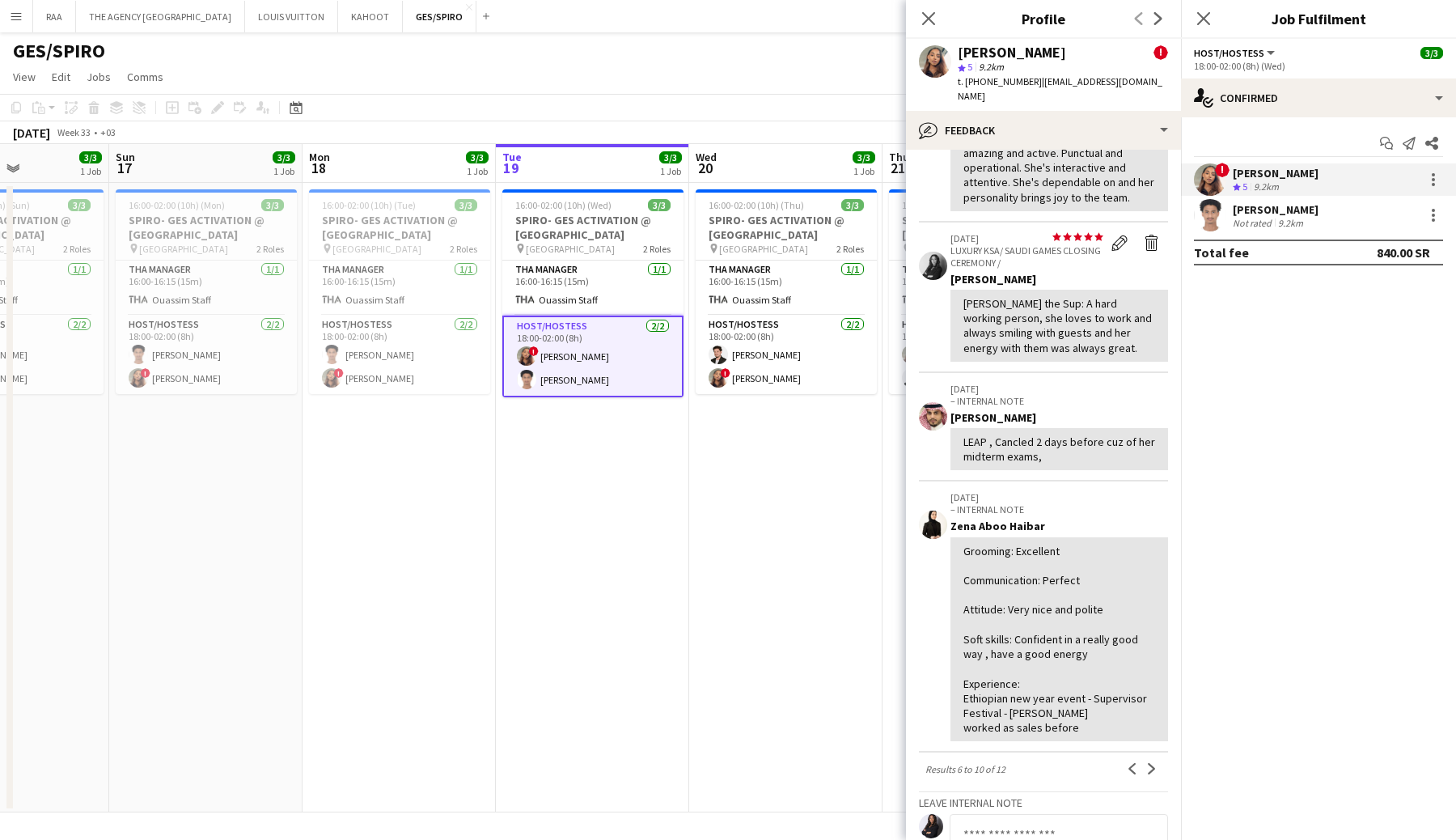
scroll to position [286, 0]
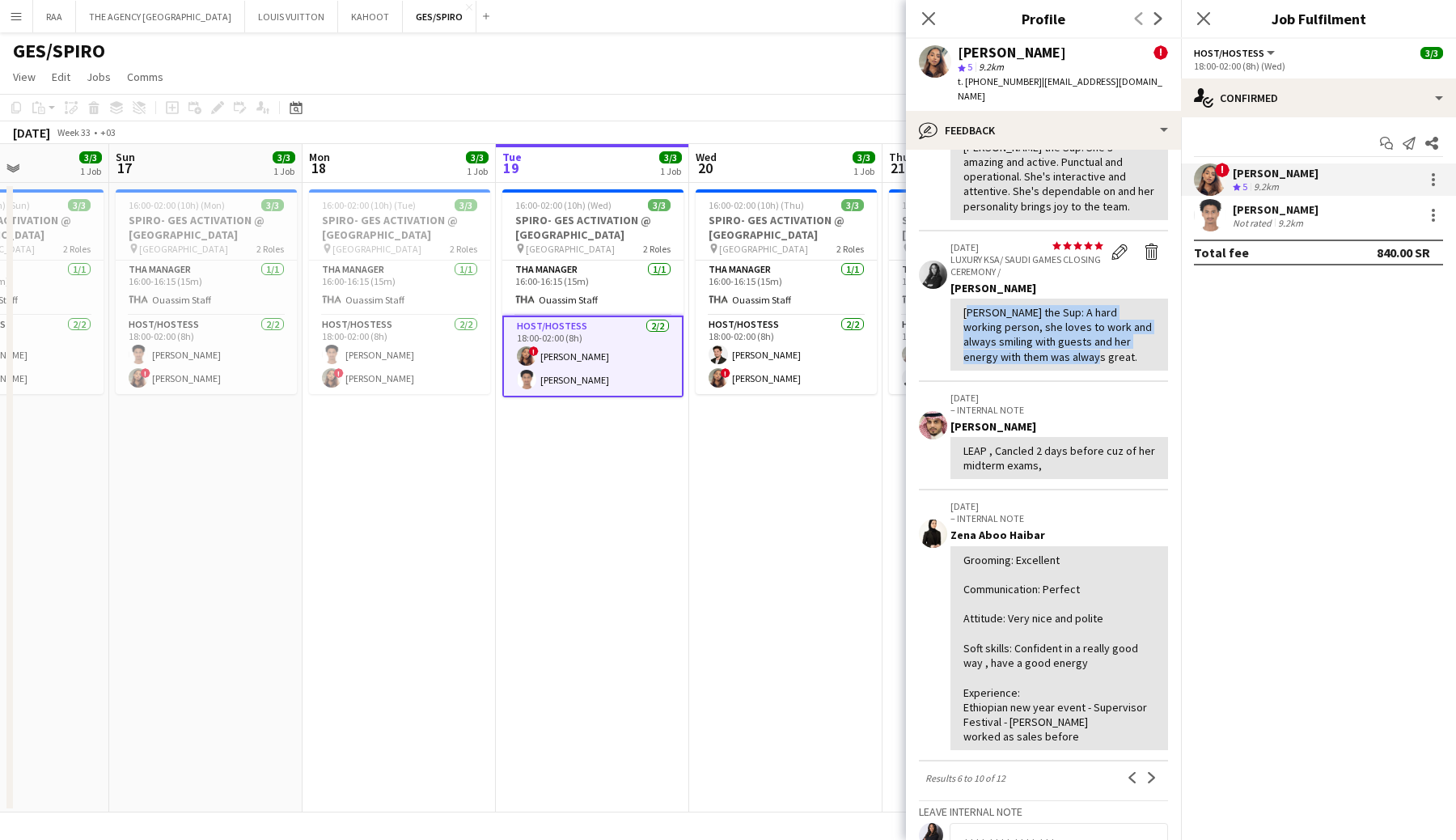
drag, startPoint x: 965, startPoint y: 284, endPoint x: 1001, endPoint y: 345, distance: 70.8
click at [1071, 345] on app-crew-profile-feedback-item "star star star star star star star star star star 23-10-2024 LUXURY KSA/ SAUDI …" at bounding box center [1043, 307] width 249 height 151
click at [1046, 313] on div "Amin the Sup: A hard working person, she loves to work and always smiling with …" at bounding box center [1059, 334] width 192 height 59
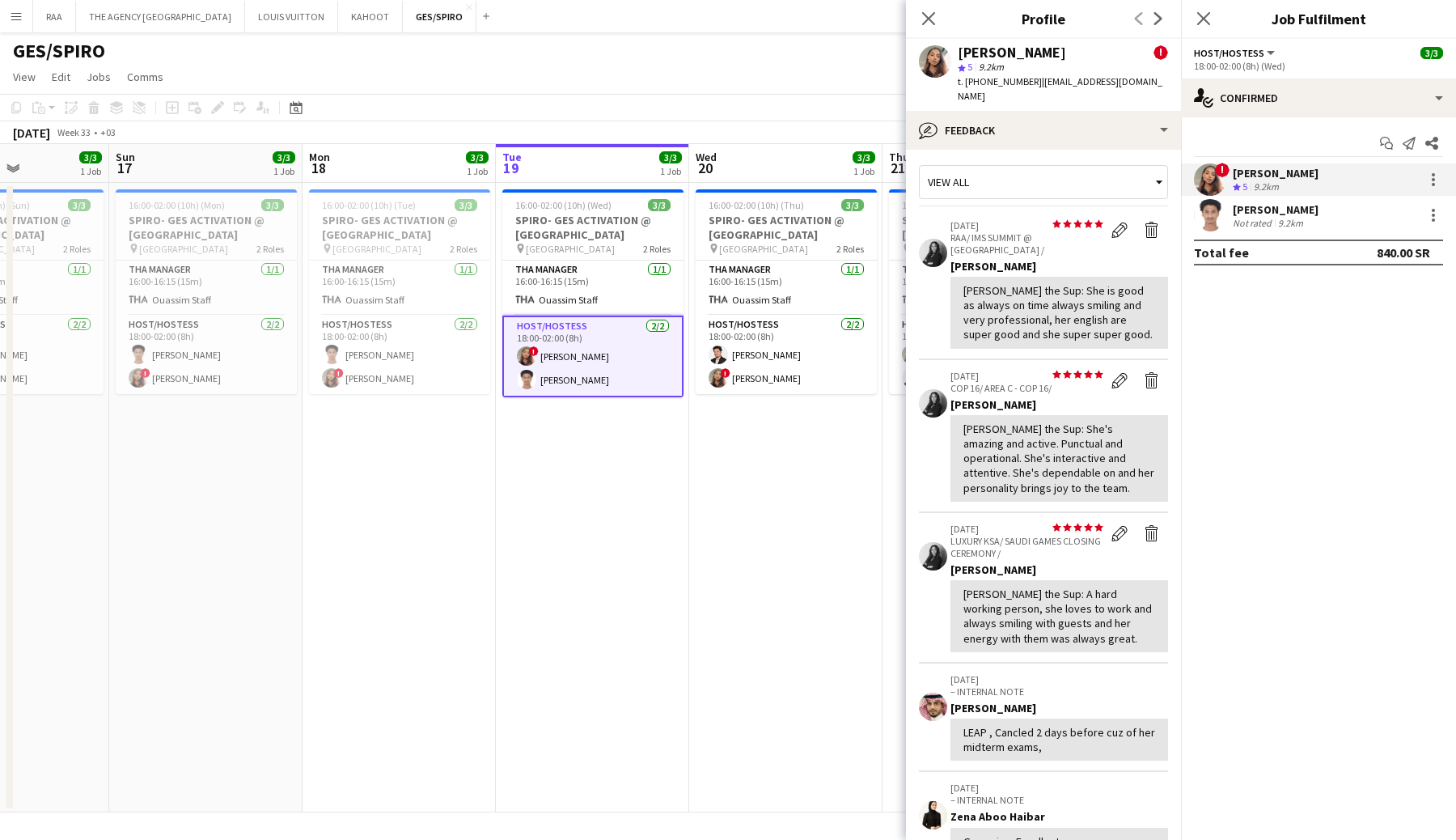
scroll to position [0, 0]
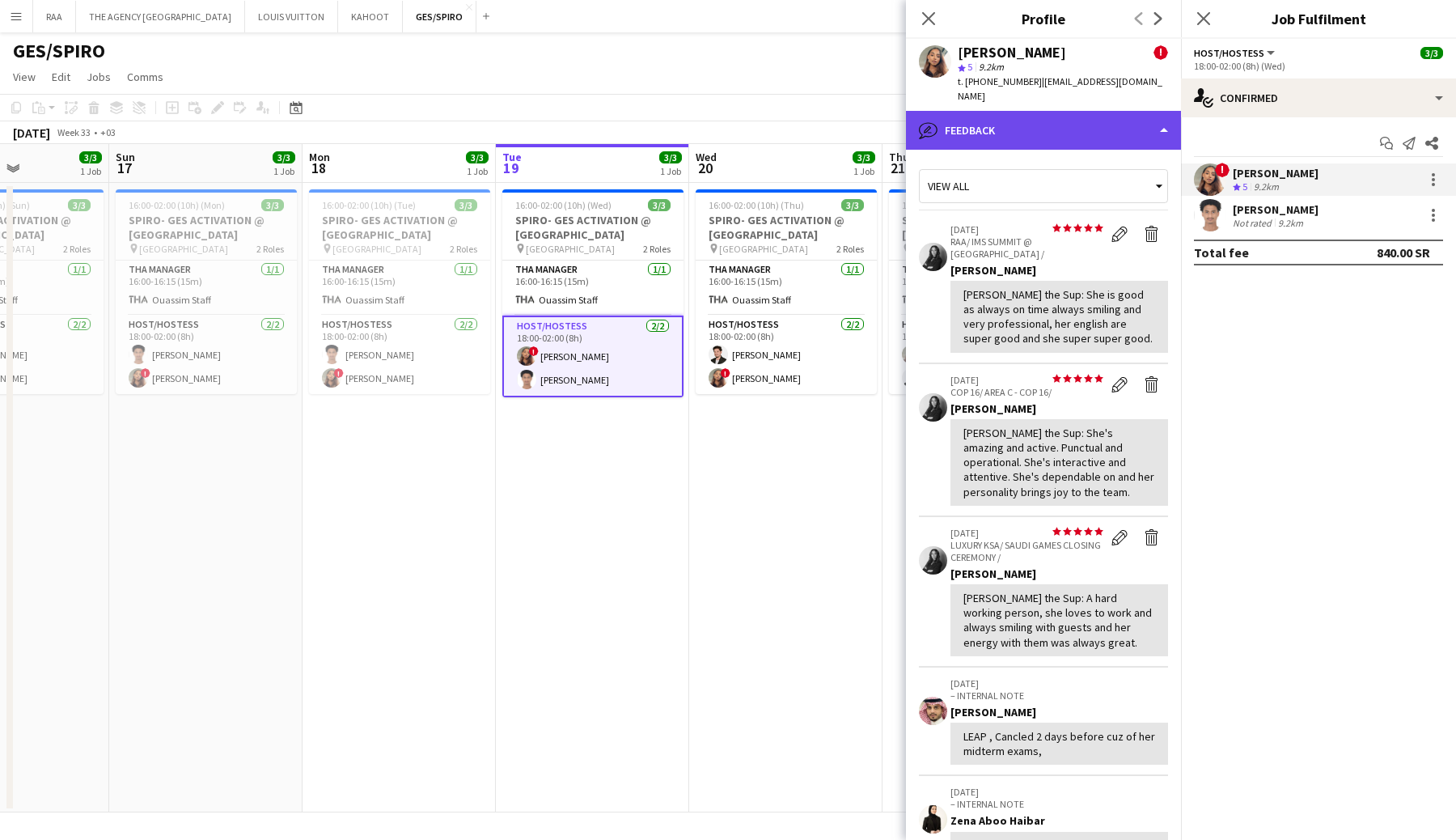
click at [1040, 111] on div "bubble-pencil Feedback" at bounding box center [1043, 130] width 275 height 39
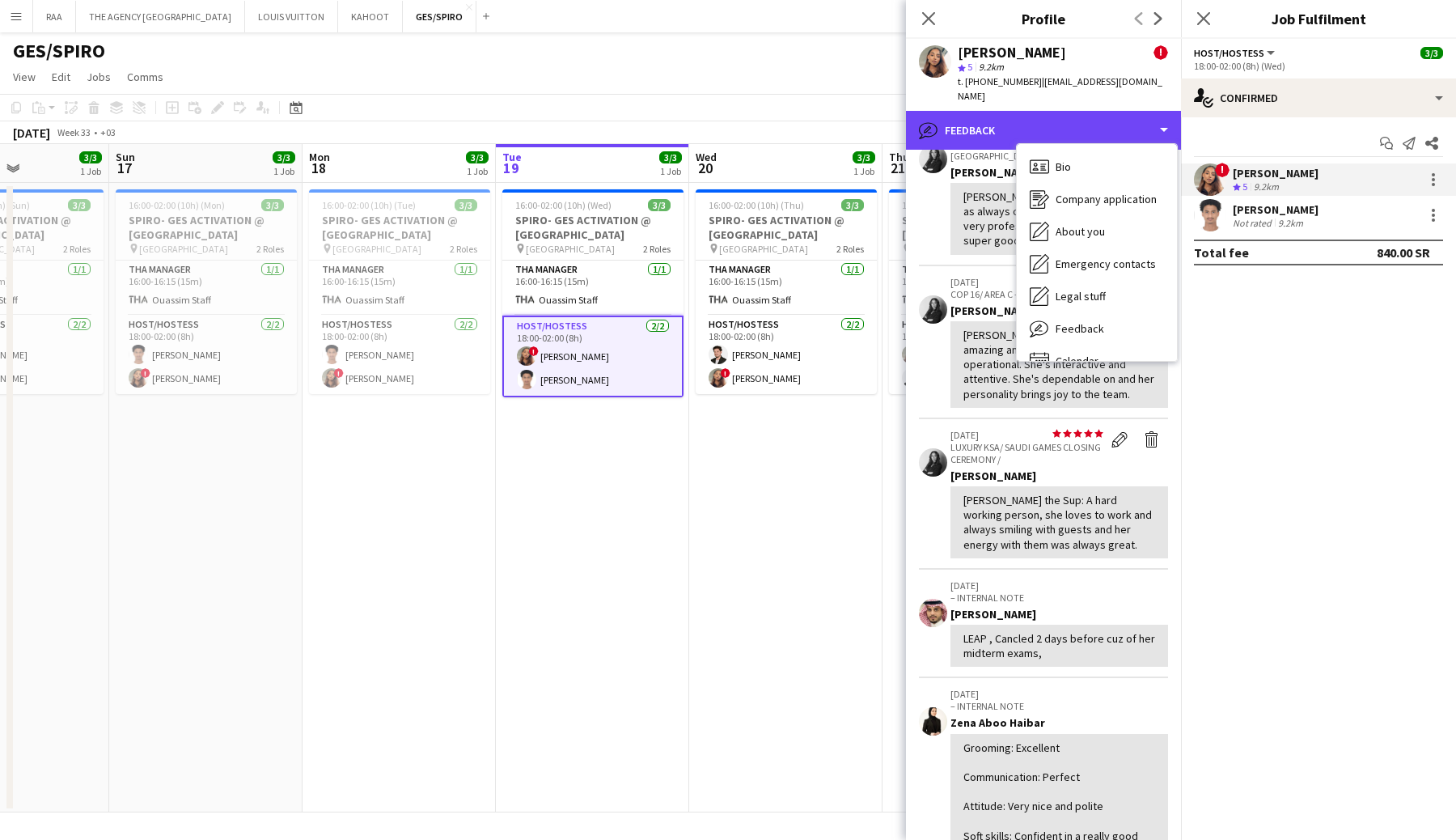
scroll to position [100, 0]
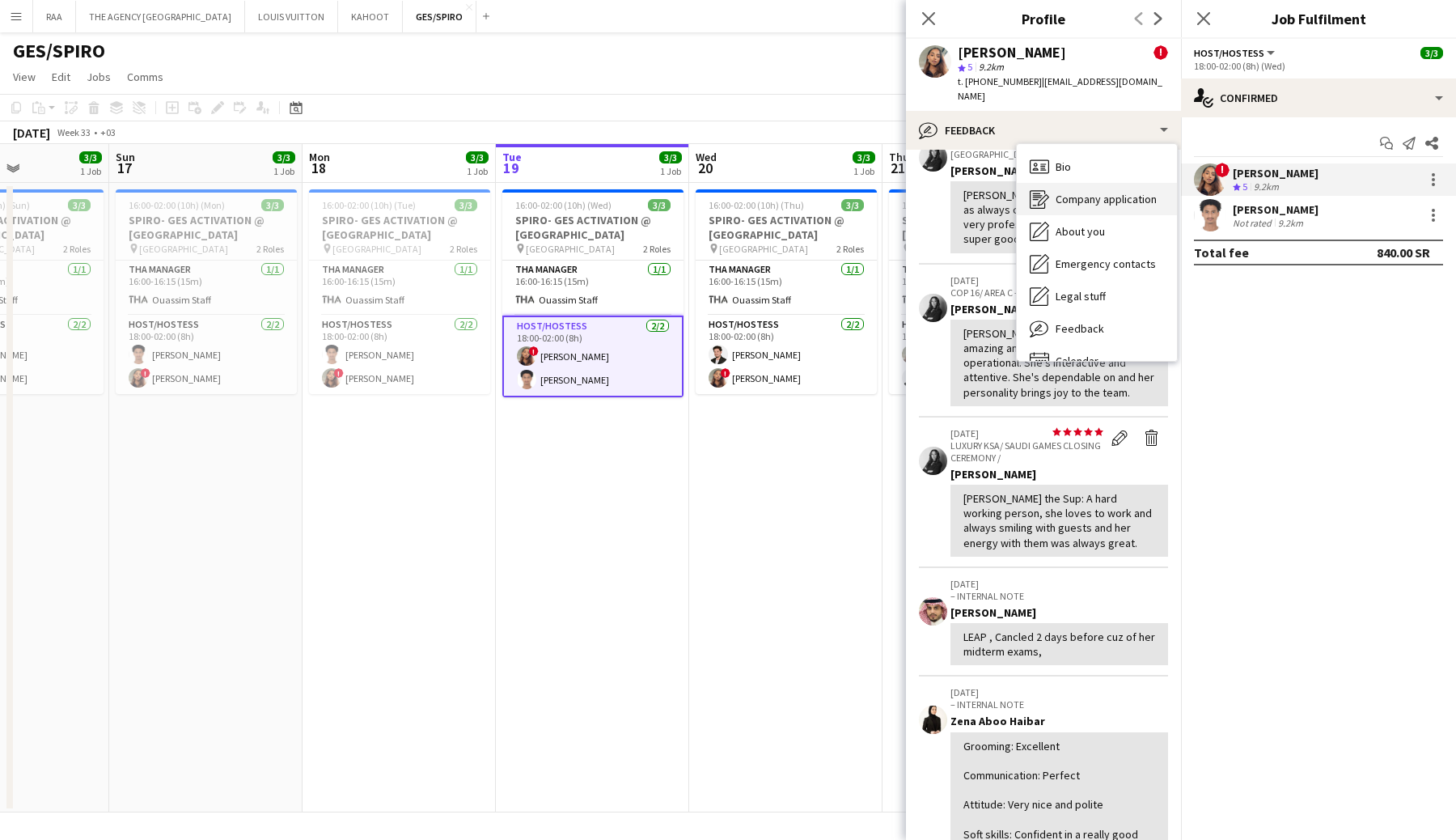
click at [1046, 183] on div "Company application Company application" at bounding box center [1096, 199] width 160 height 32
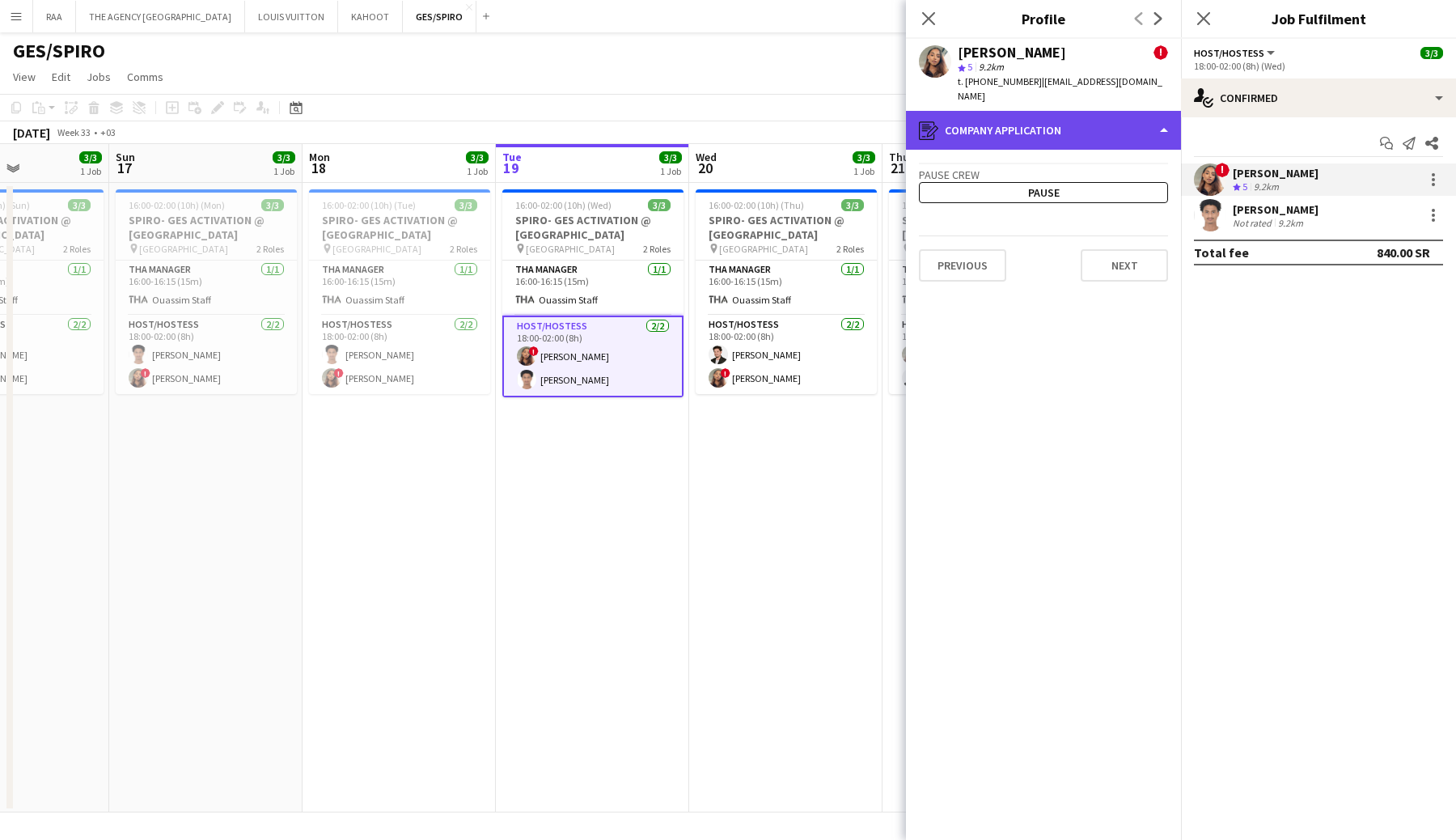
click at [1030, 111] on div "register Company application" at bounding box center [1043, 130] width 275 height 39
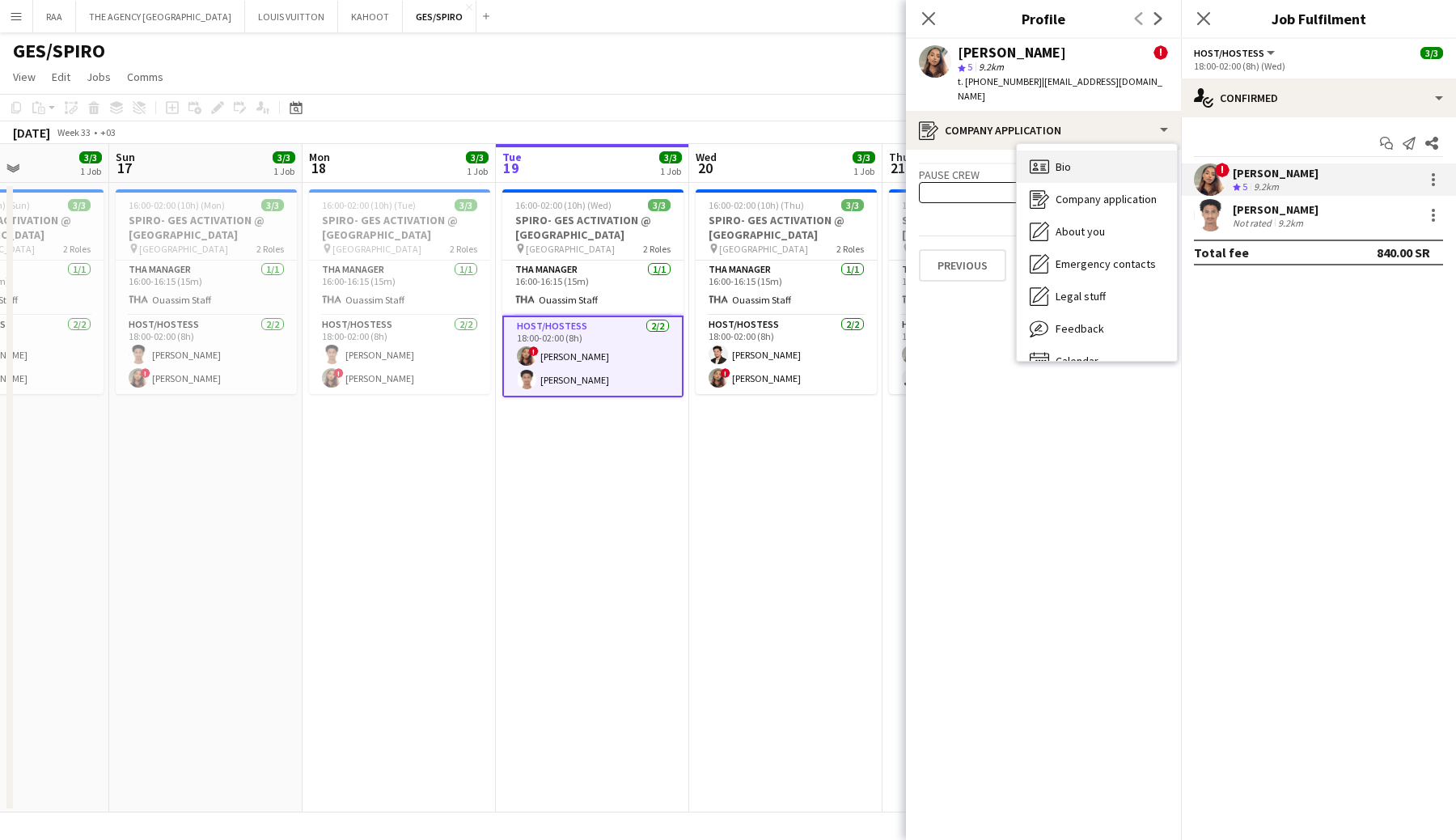
click at [1040, 151] on div "Bio Bio" at bounding box center [1096, 167] width 160 height 32
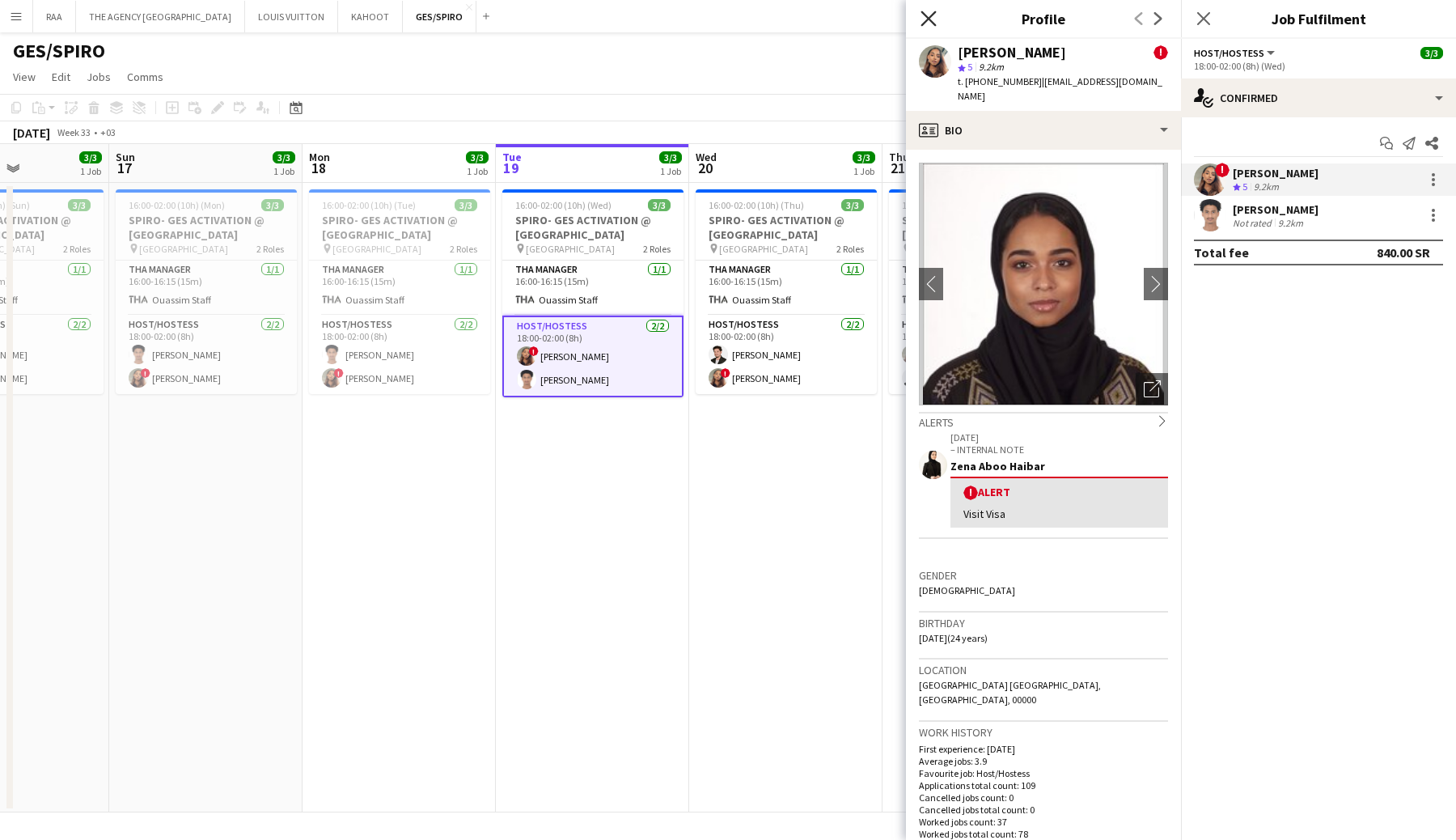
click at [930, 20] on icon at bounding box center [927, 18] width 15 height 15
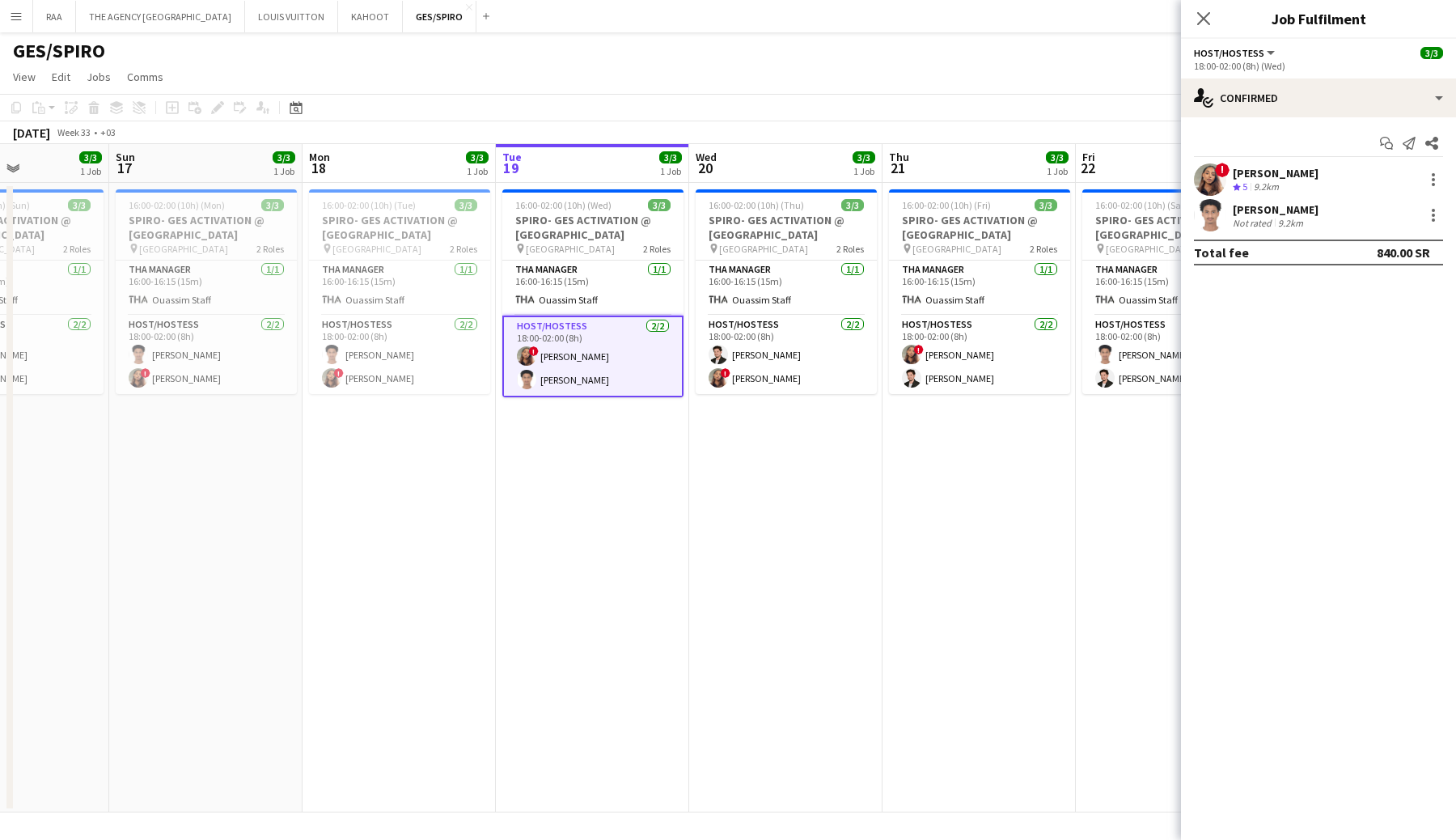
click at [1211, 226] on app-user-avatar at bounding box center [1209, 215] width 32 height 32
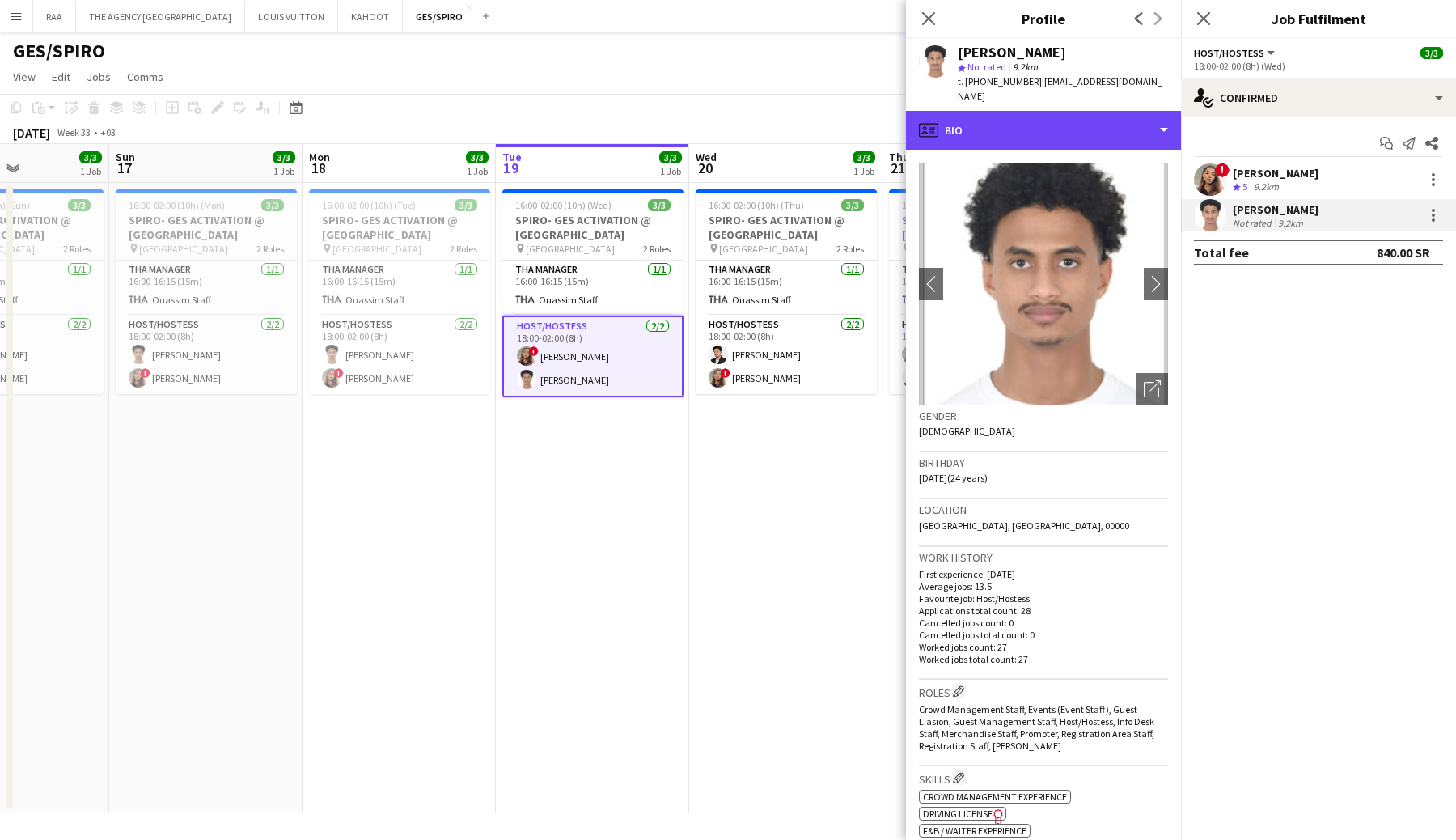
drag, startPoint x: 1027, startPoint y: 112, endPoint x: 1023, endPoint y: 133, distance: 21.4
click at [1026, 112] on div "profile Bio" at bounding box center [1043, 130] width 275 height 39
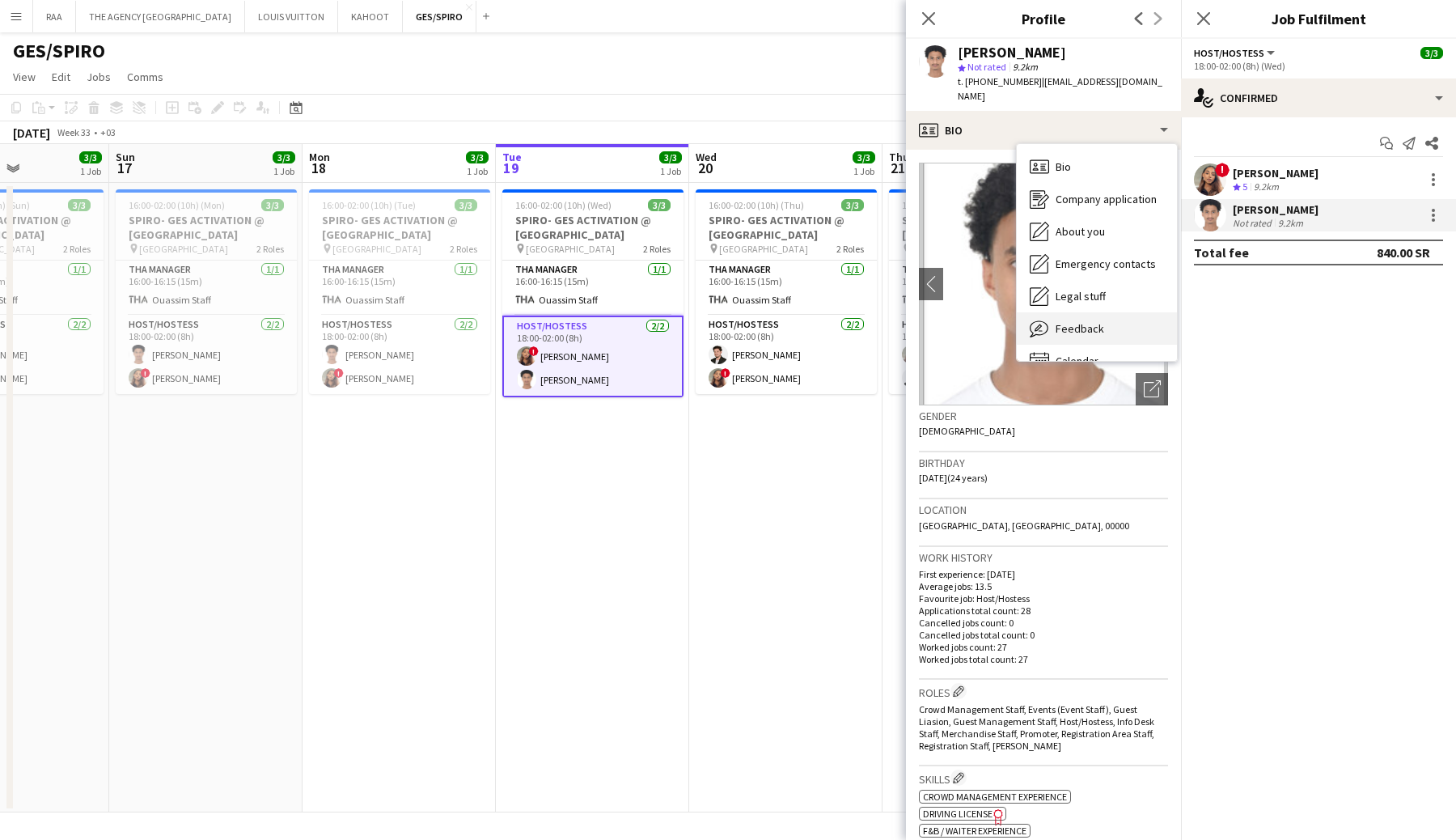
click at [1072, 321] on span "Feedback" at bounding box center [1080, 328] width 49 height 15
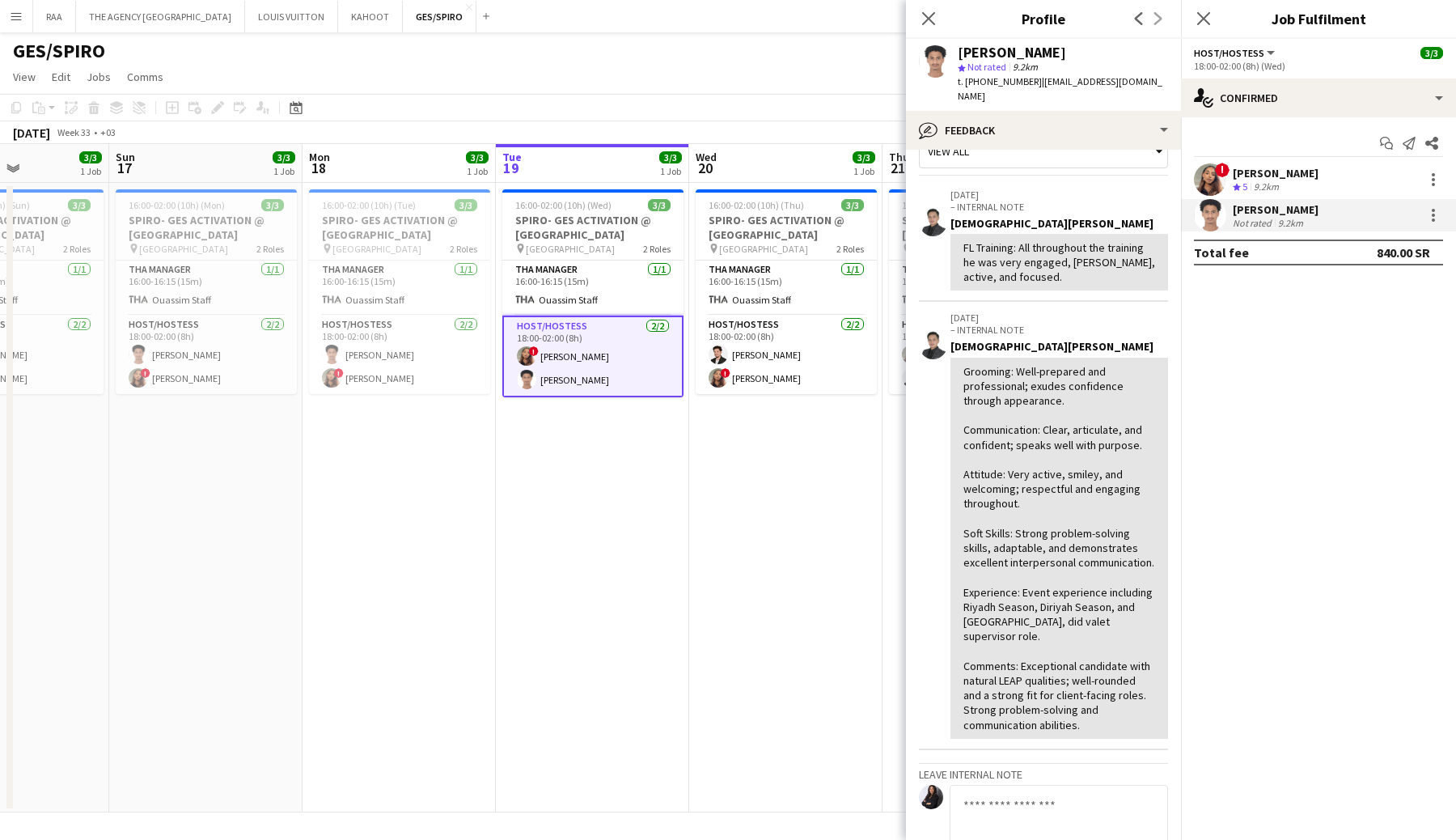
scroll to position [28, 0]
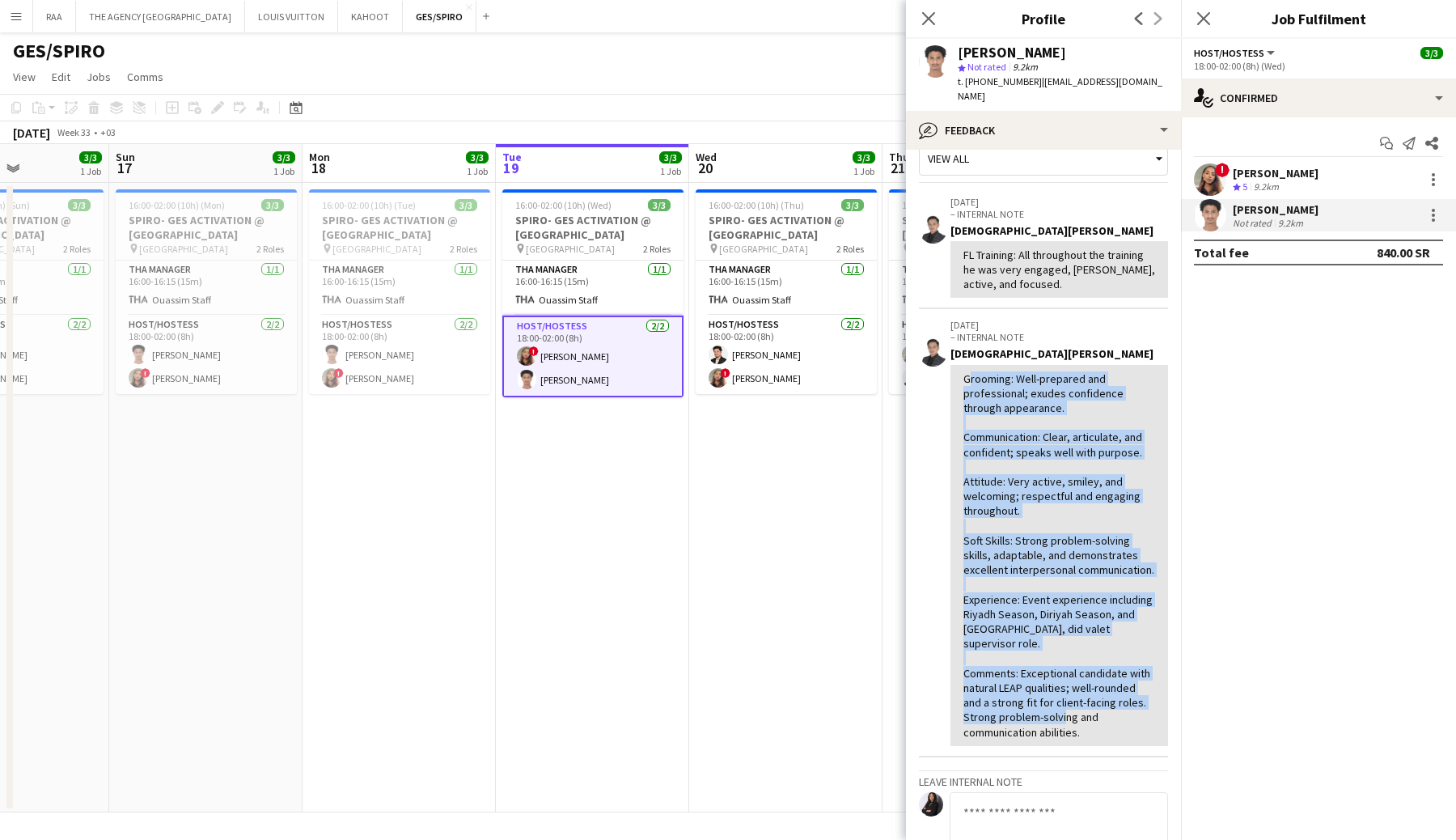
drag, startPoint x: 963, startPoint y: 357, endPoint x: 1145, endPoint y: 689, distance: 378.6
click at [1150, 690] on div "Grooming: Well-prepared and professional; exudes confidence through appearance.…" at bounding box center [1059, 554] width 218 height 381
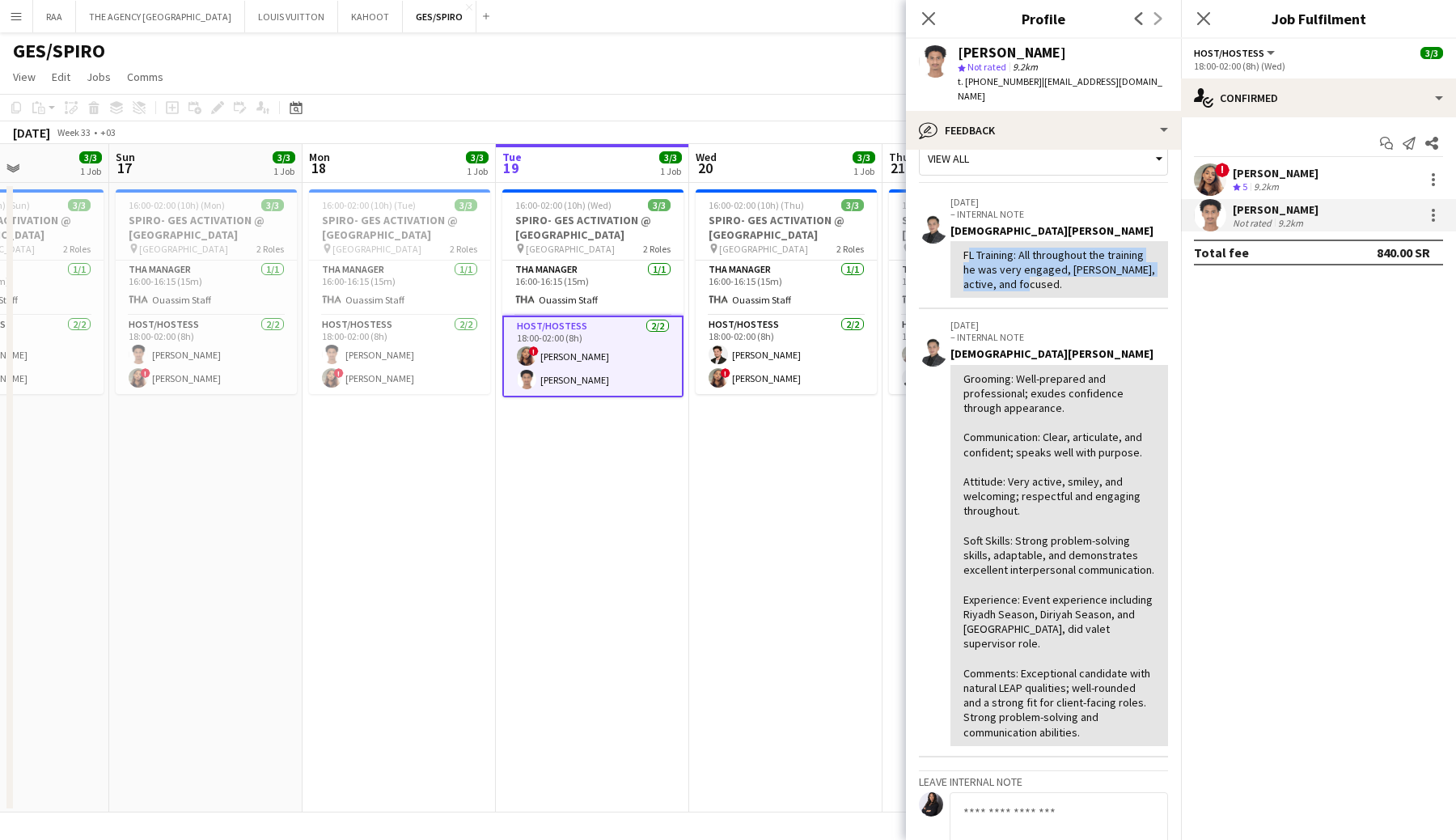
drag, startPoint x: 960, startPoint y: 243, endPoint x: 1060, endPoint y: 260, distance: 101.4
click at [1078, 279] on div "FL Training: All throughout the training he was very engaged, smiley, active, a…" at bounding box center [1059, 269] width 218 height 57
click at [923, 17] on icon "Close pop-in" at bounding box center [927, 18] width 15 height 15
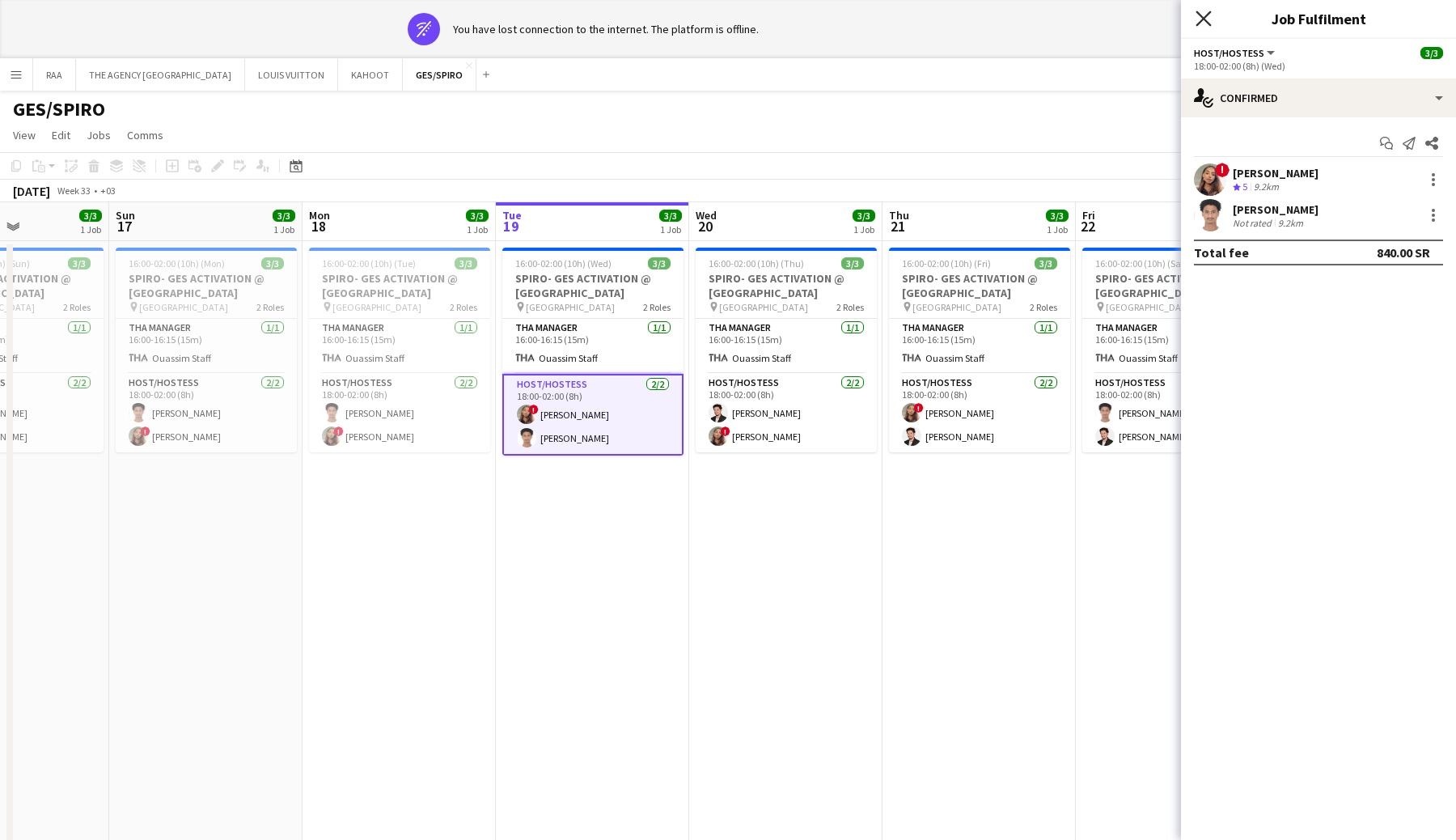
click at [1198, 17] on icon "Close pop-in" at bounding box center [1202, 18] width 15 height 15
